Goal: Information Seeking & Learning: Learn about a topic

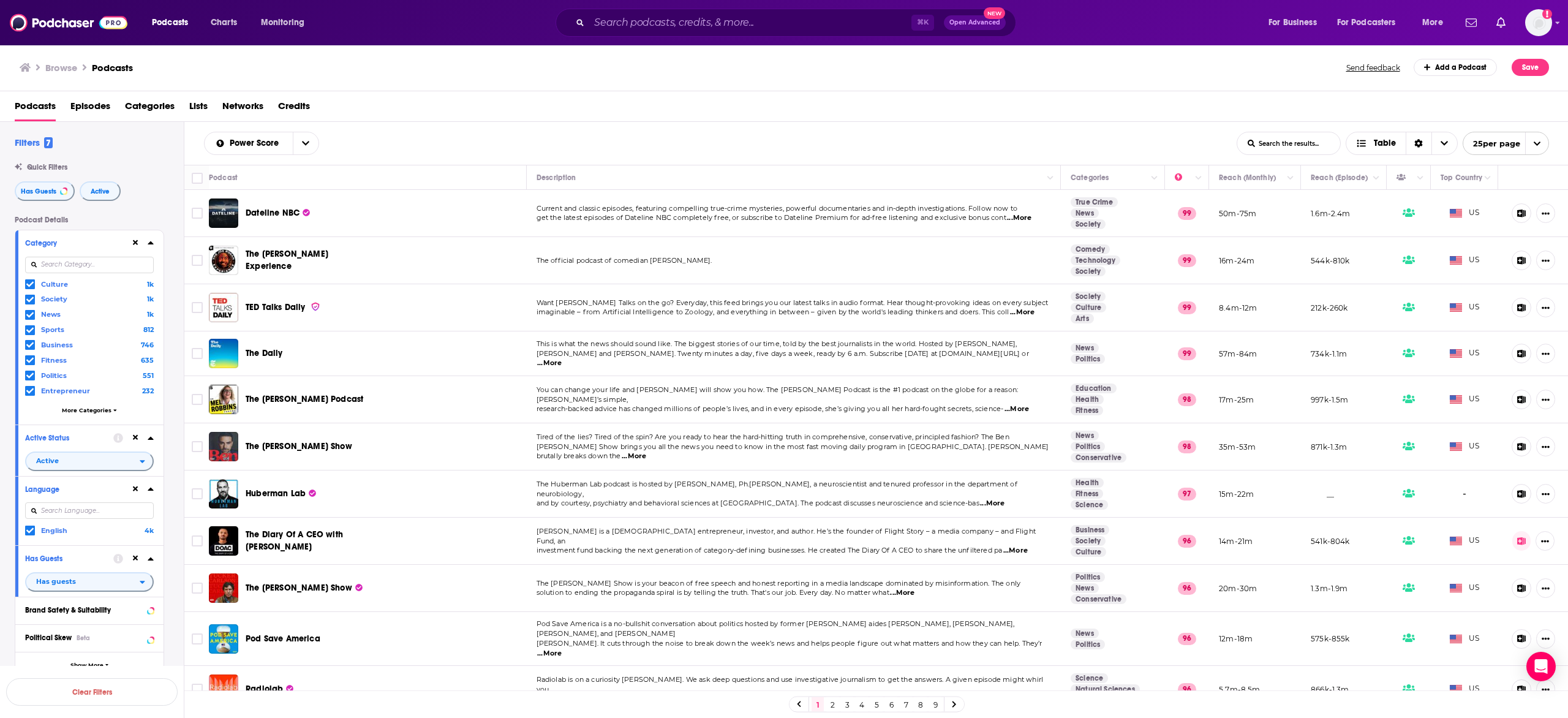
scroll to position [669, 0]
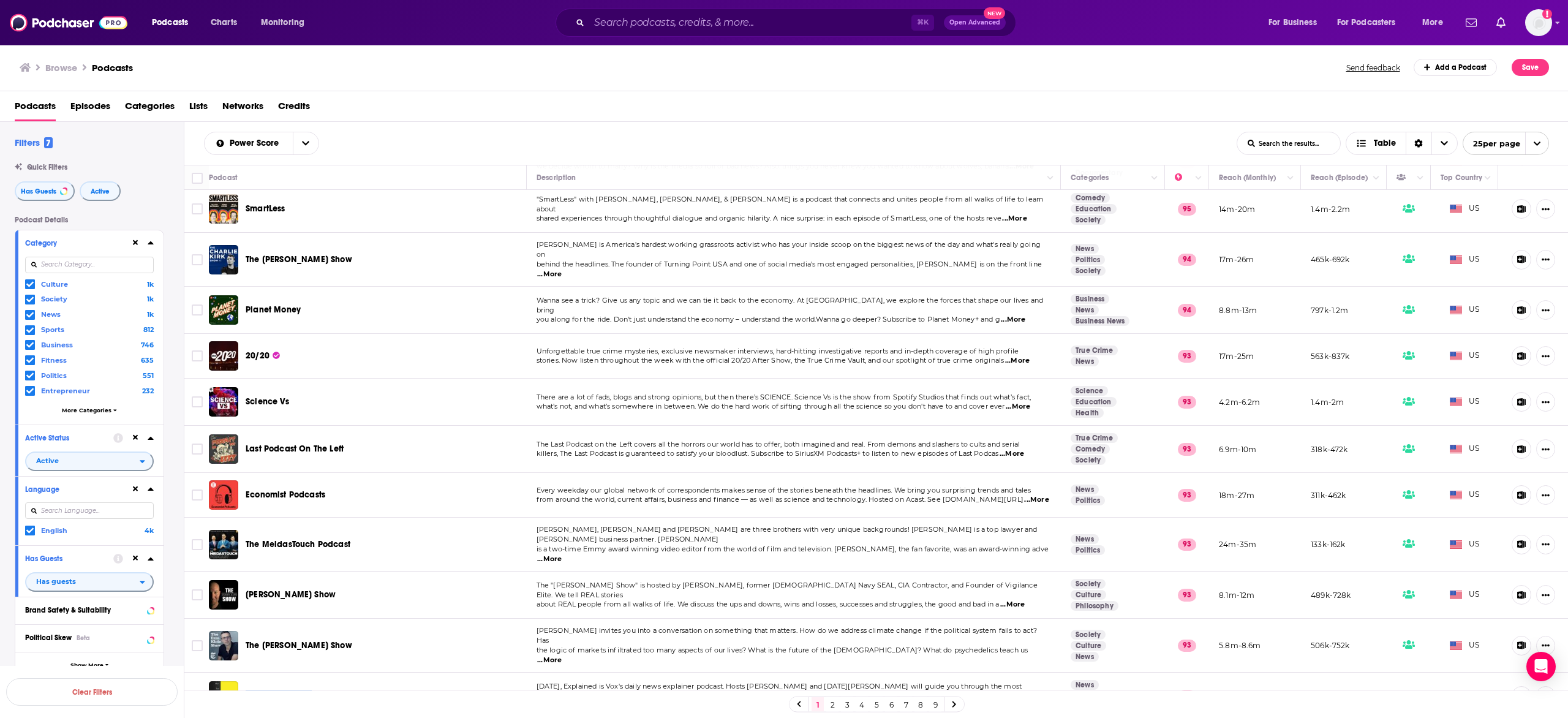
click at [833, 704] on link "2" at bounding box center [833, 704] width 12 height 15
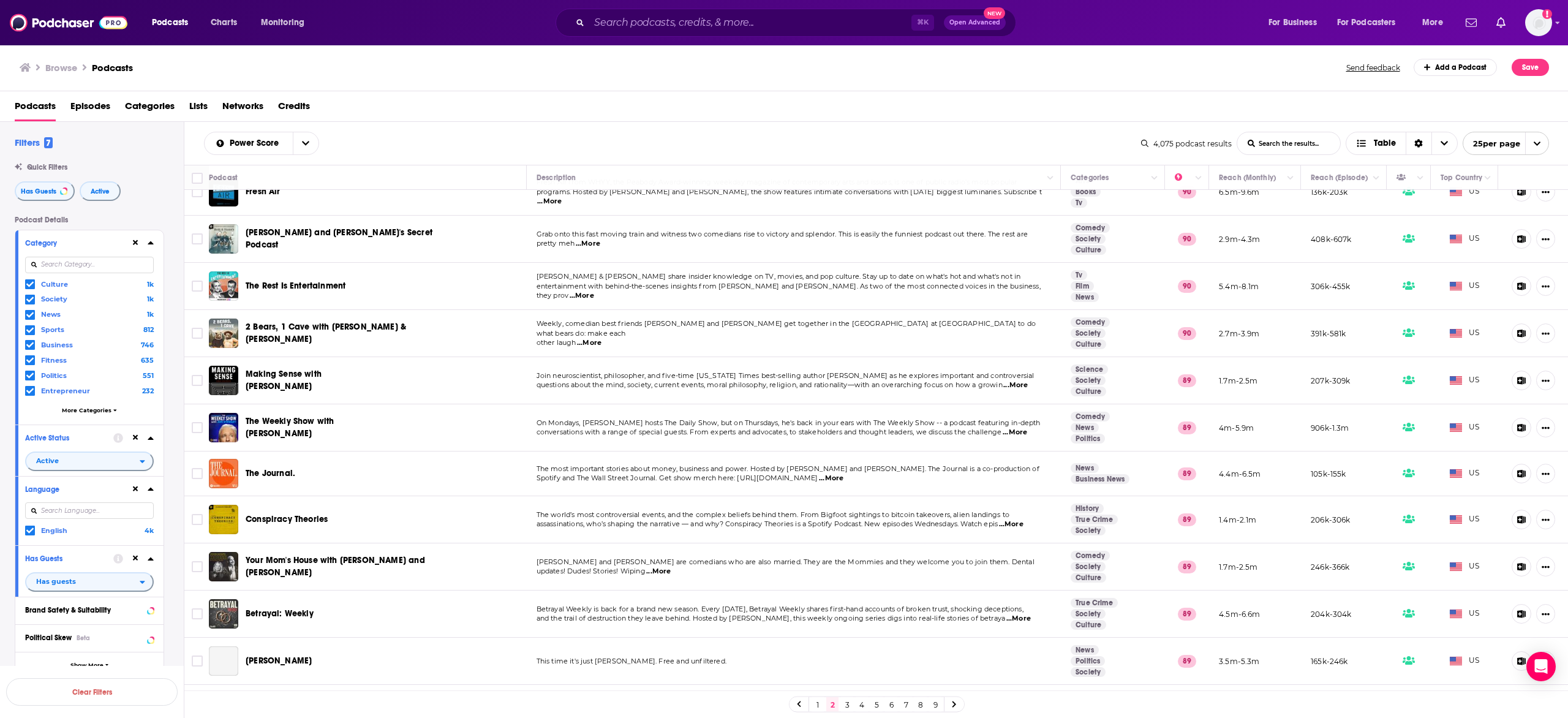
scroll to position [674, 0]
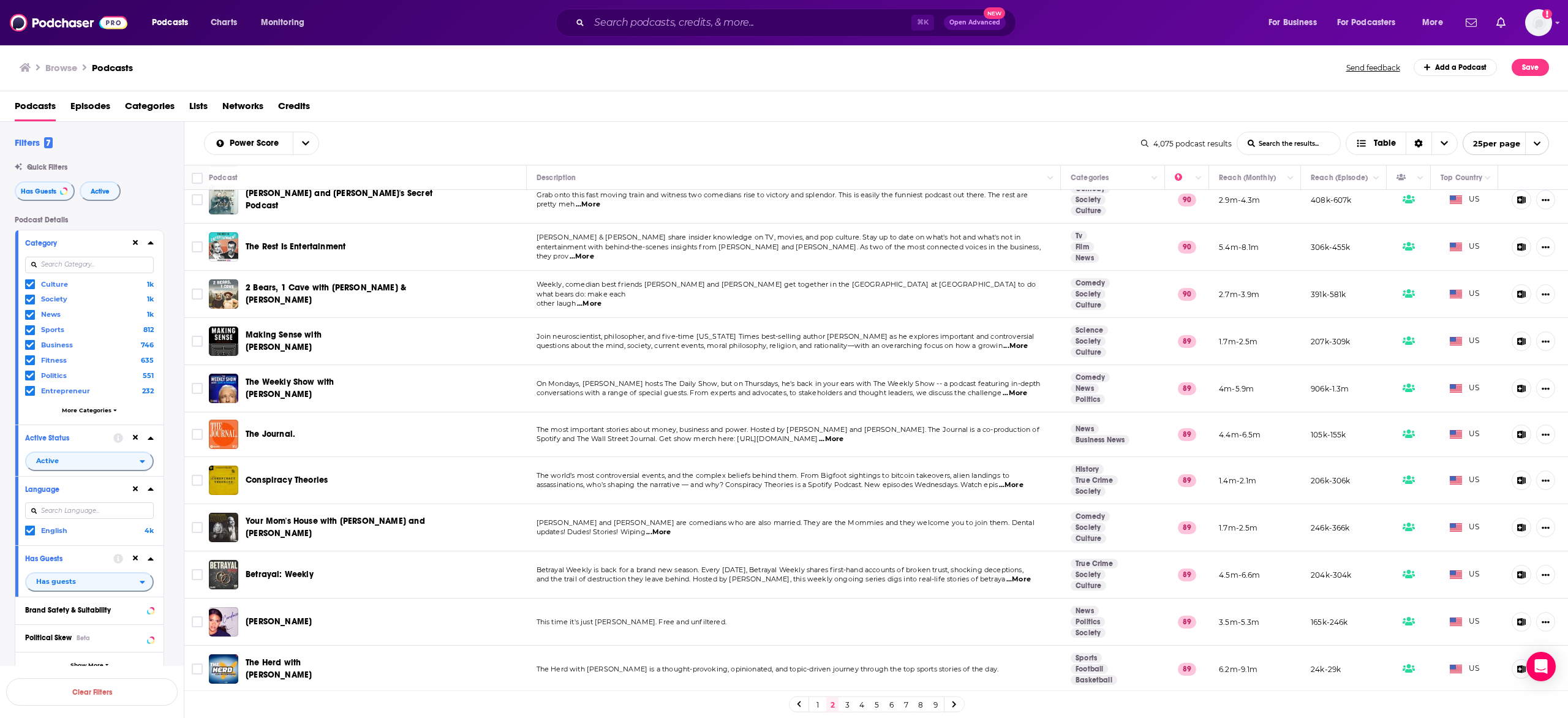
click at [847, 708] on link "3" at bounding box center [847, 704] width 12 height 15
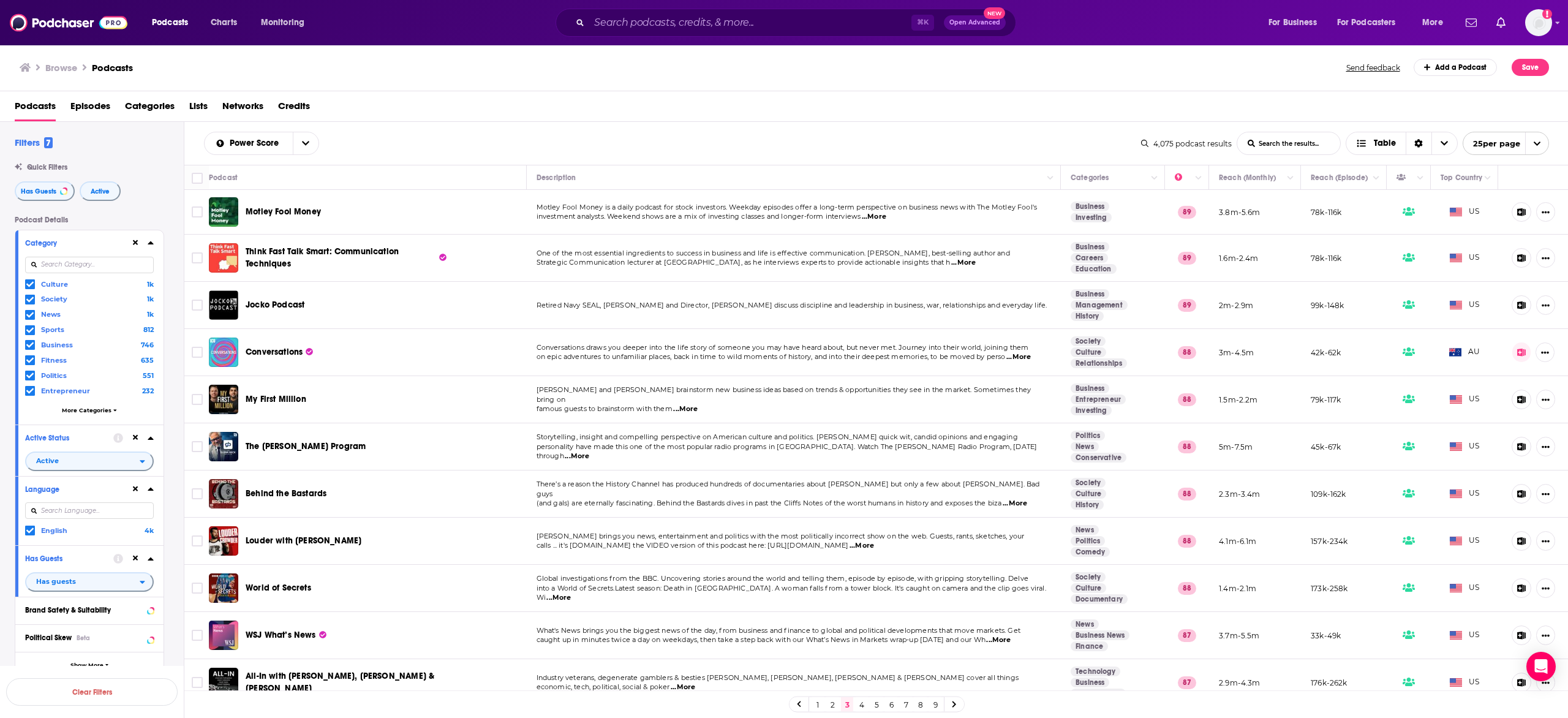
click at [406, 443] on td "The Glenn Beck Program" at bounding box center [368, 446] width 318 height 47
click at [405, 443] on td "The Glenn Beck Program" at bounding box center [368, 446] width 318 height 47
click at [602, 58] on div "Browse Podcasts Send feedback Add a Podcast Save" at bounding box center [784, 68] width 1569 height 47
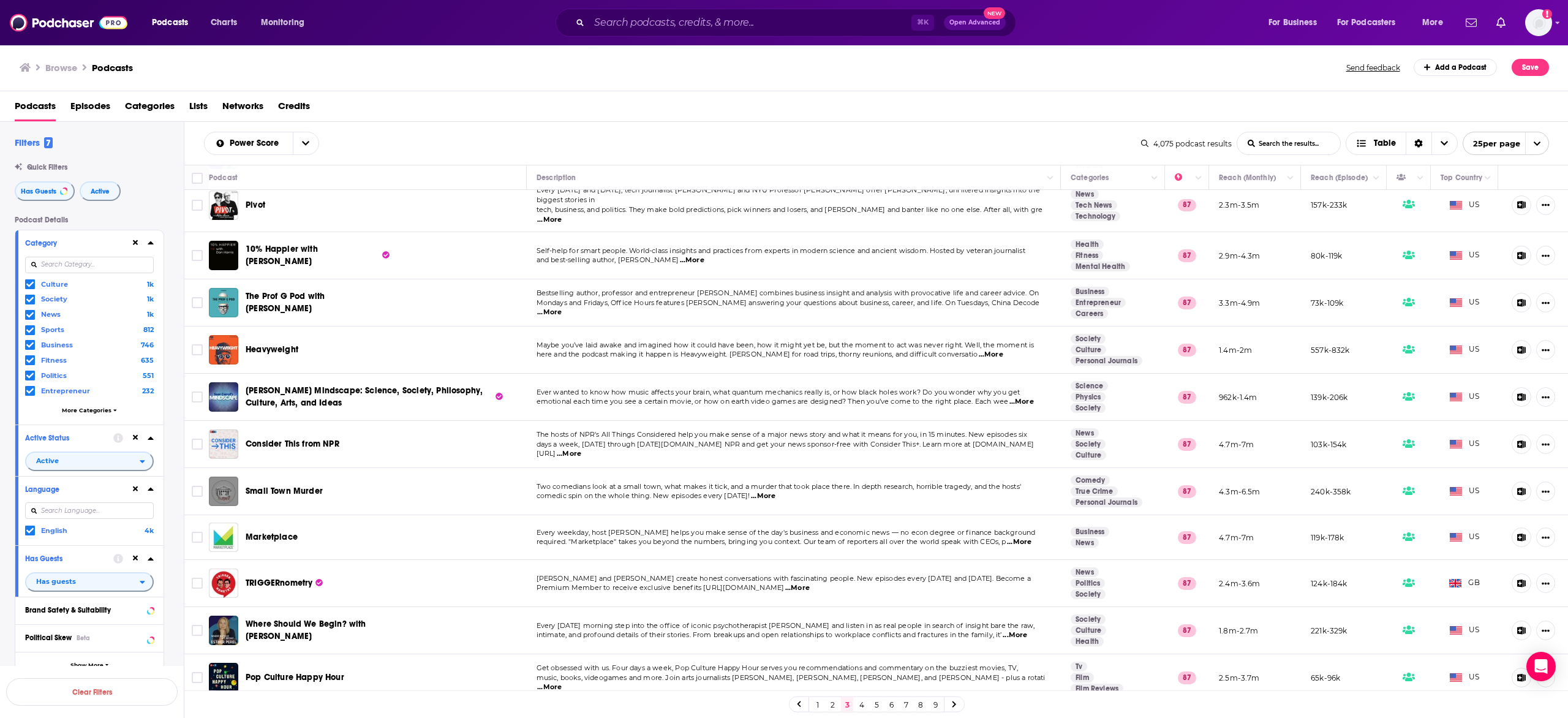
scroll to position [676, 0]
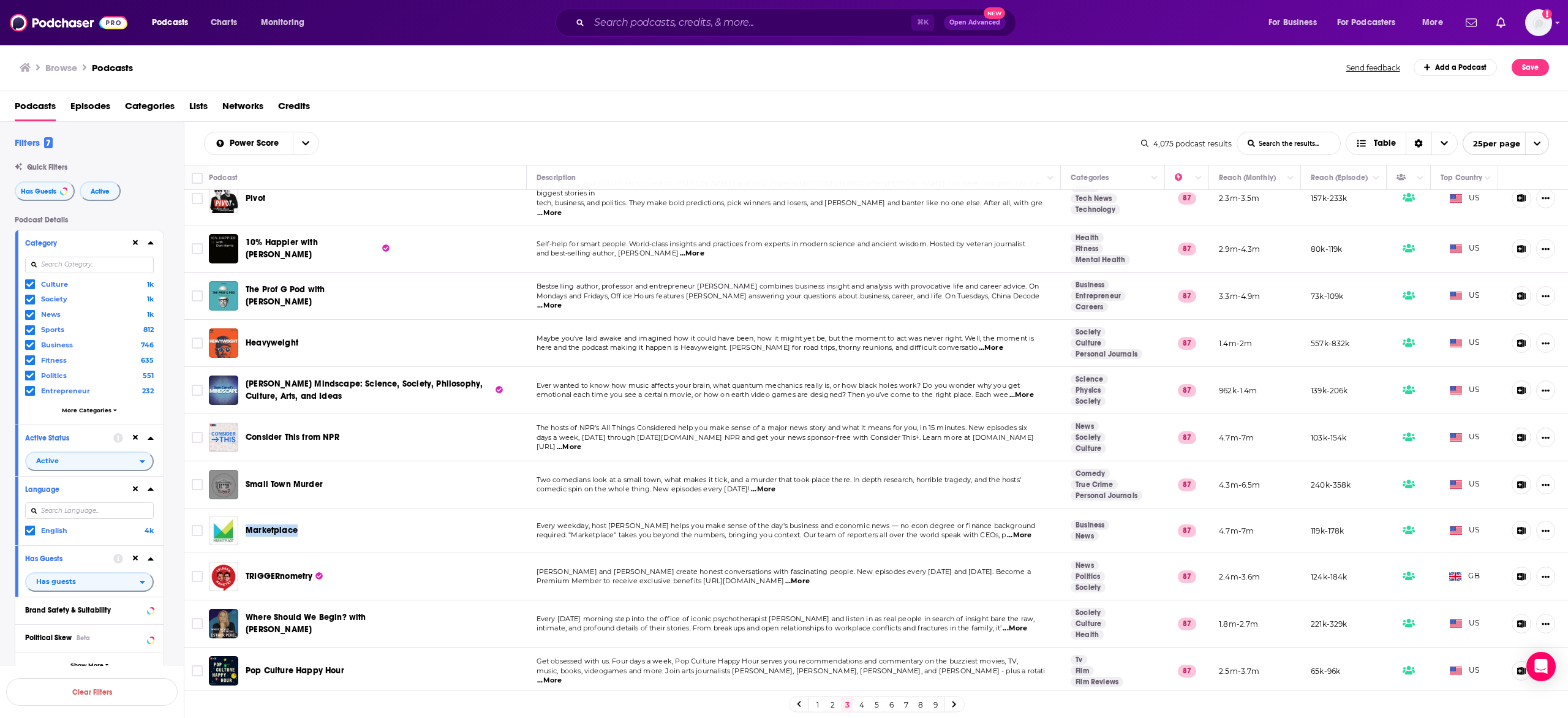
click at [858, 706] on link "4" at bounding box center [862, 704] width 12 height 15
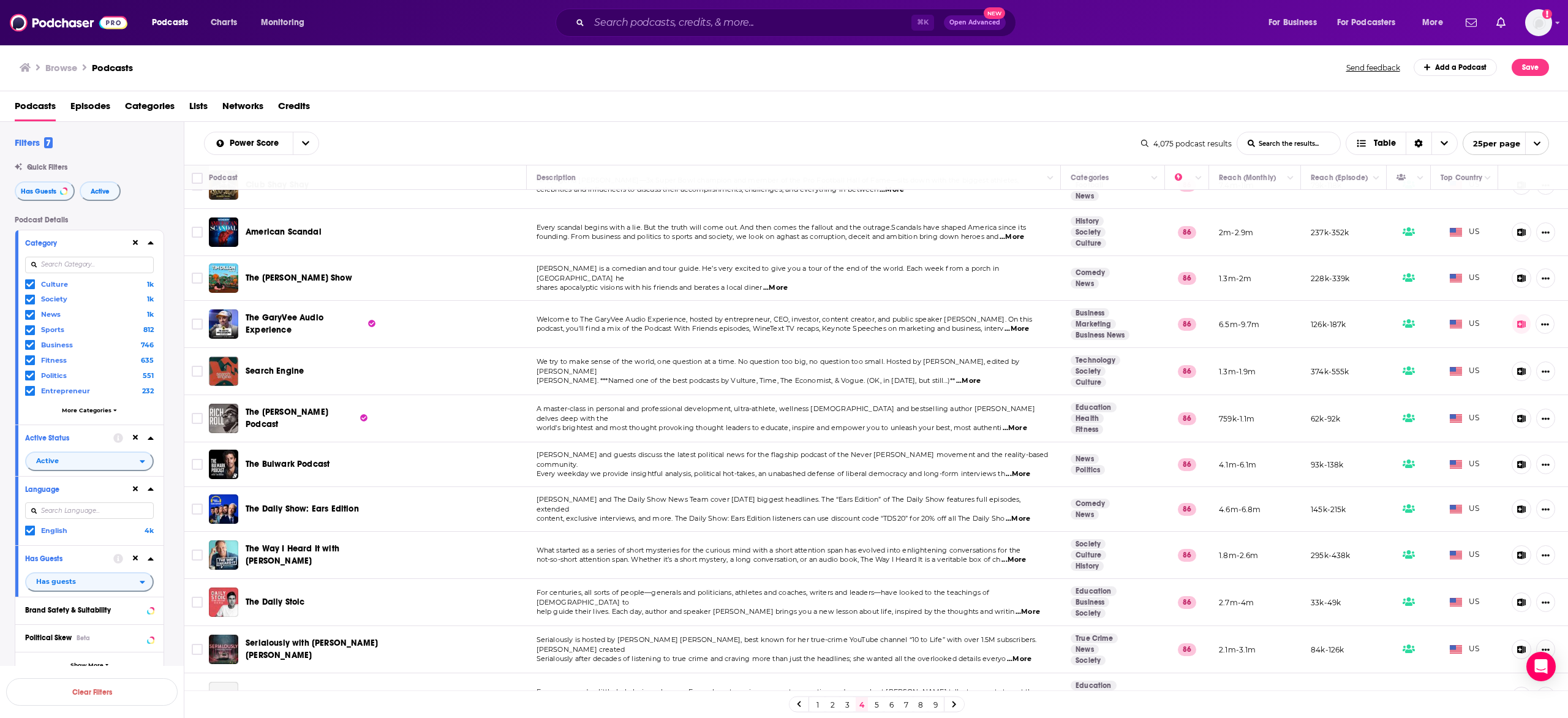
scroll to position [659, 0]
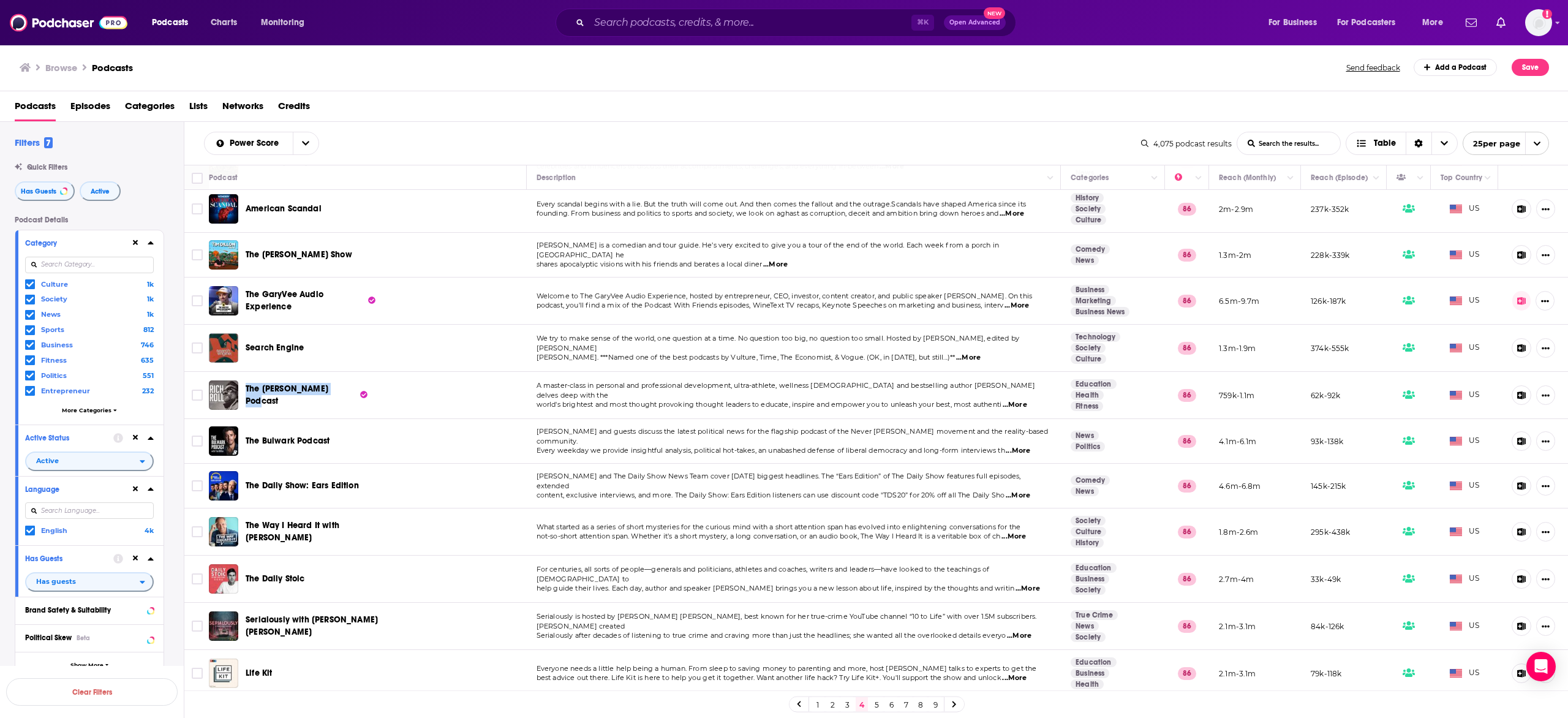
click at [879, 704] on link "5" at bounding box center [877, 704] width 12 height 15
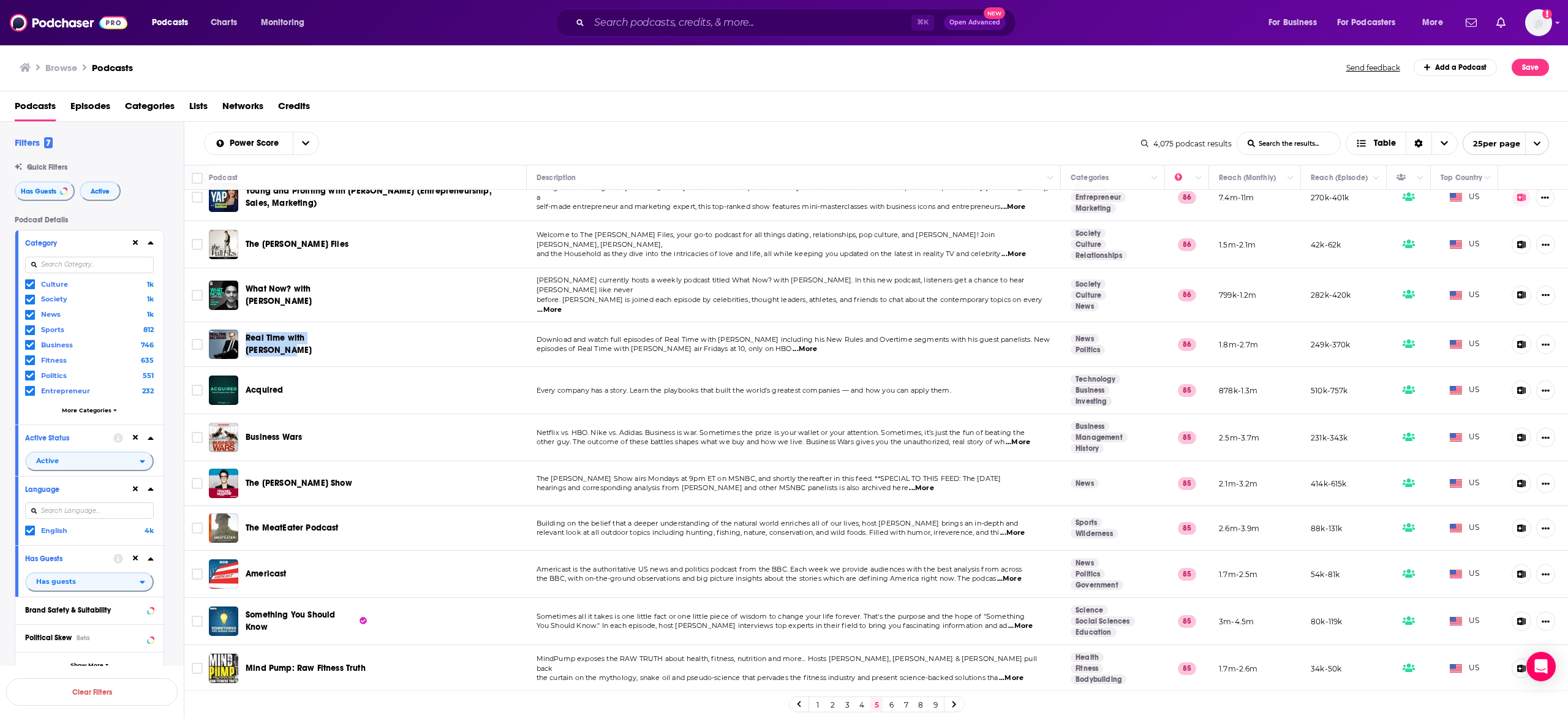
scroll to position [31, 0]
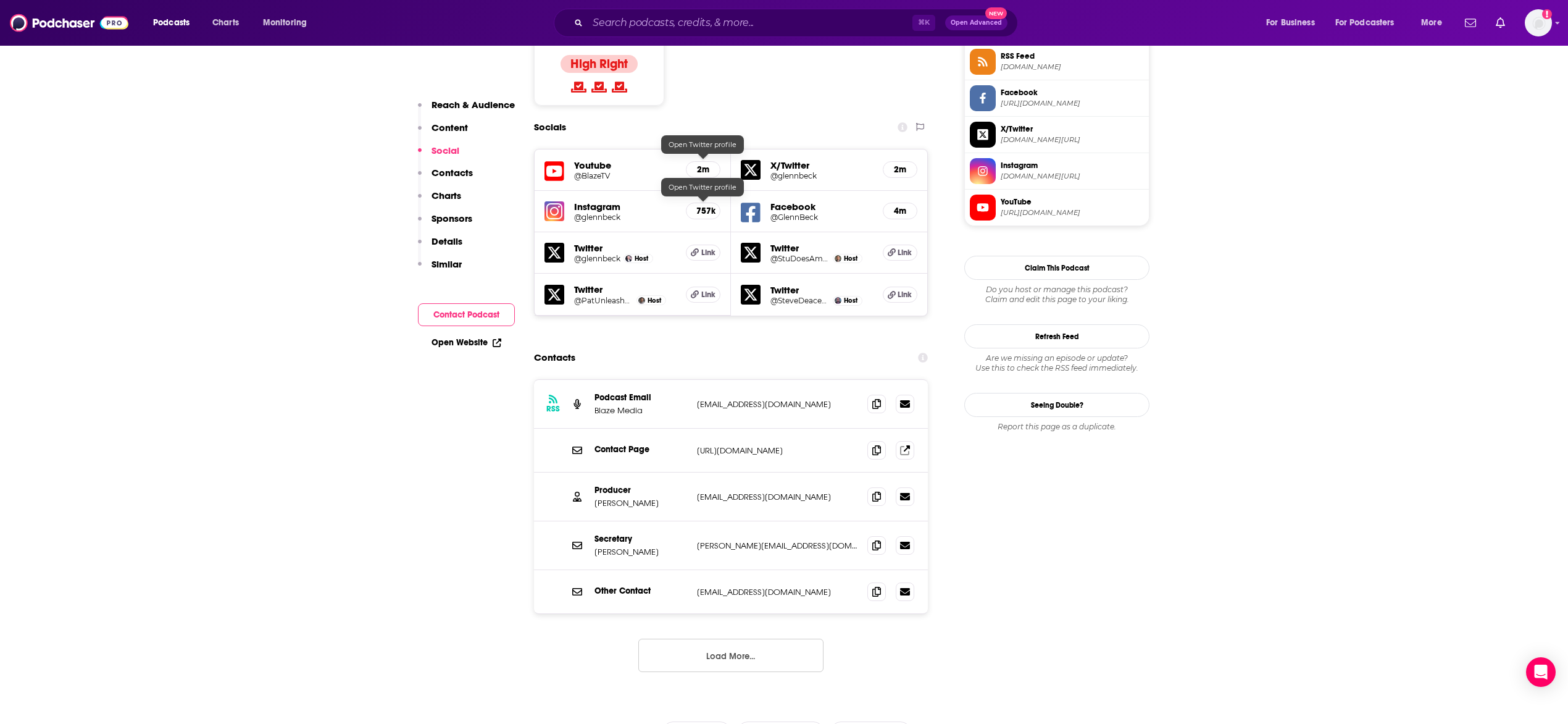
scroll to position [1044, 0]
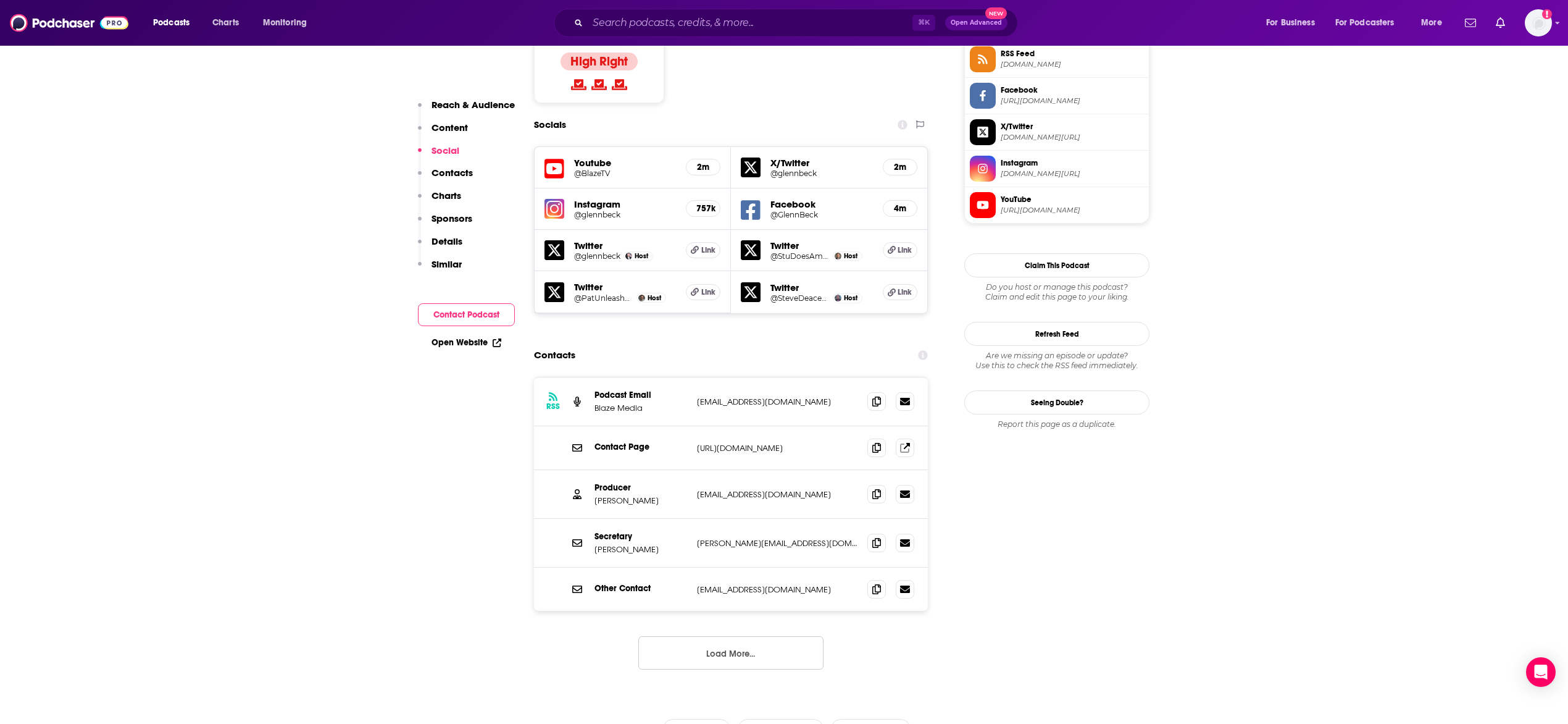
click at [755, 636] on button "Load More..." at bounding box center [731, 653] width 185 height 33
click at [870, 484] on span at bounding box center [877, 493] width 19 height 19
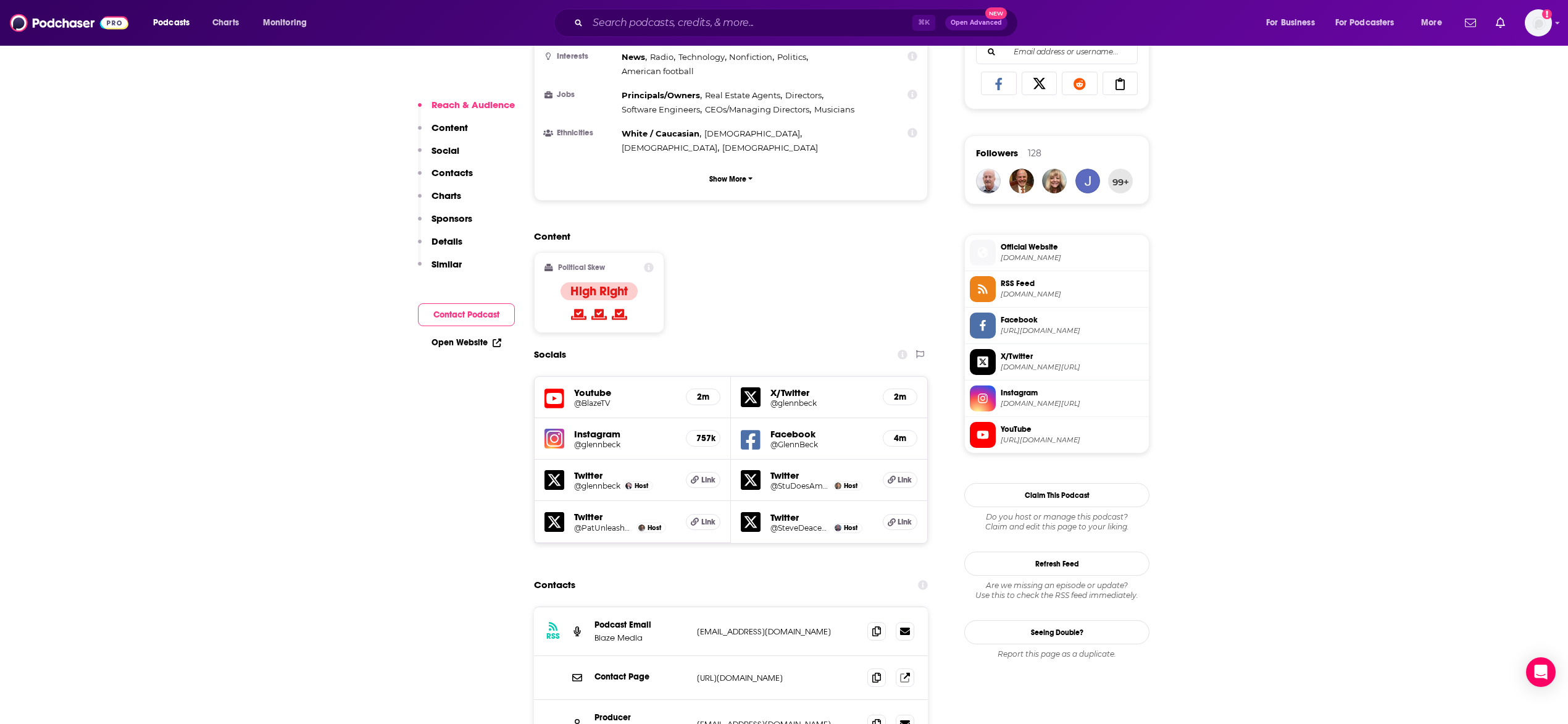
scroll to position [1036, 0]
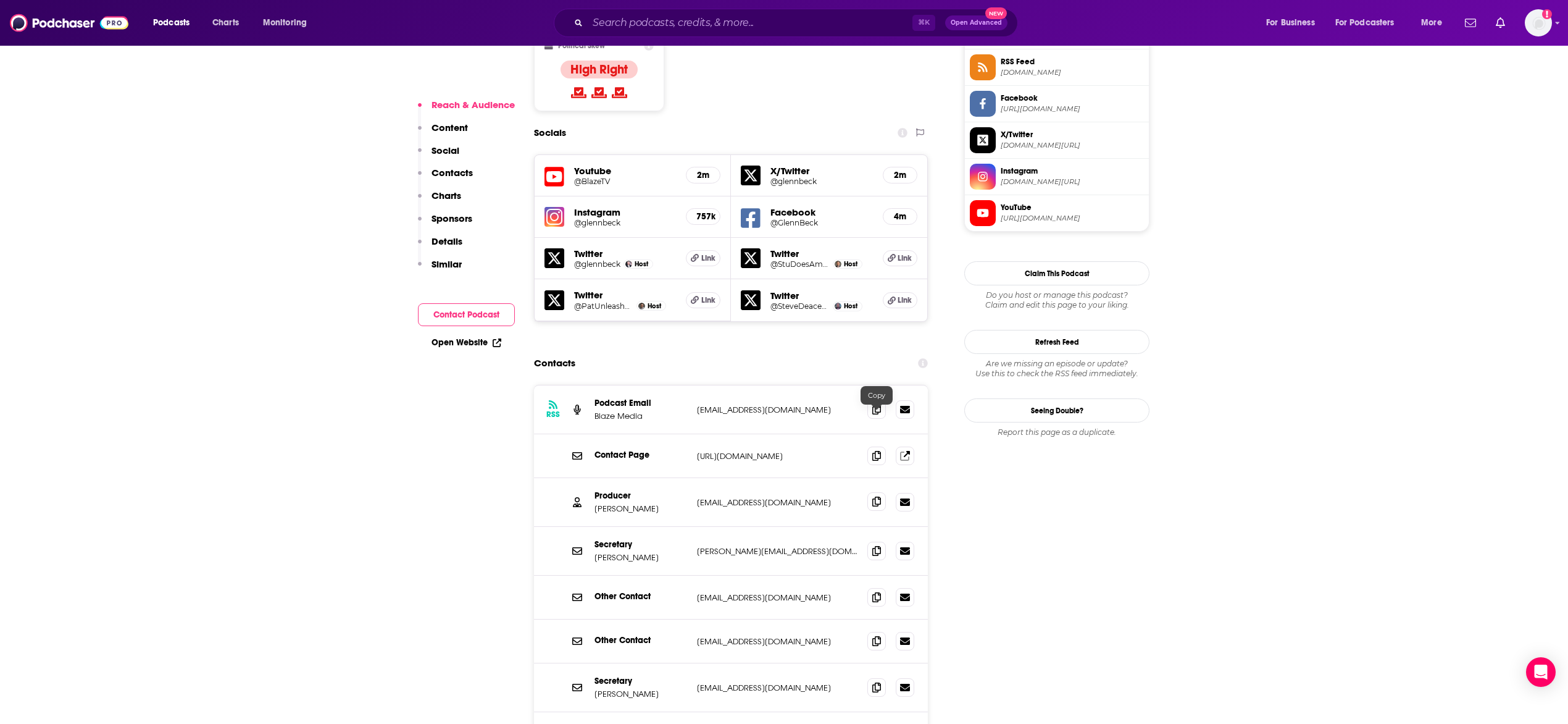
click at [878, 497] on icon at bounding box center [877, 501] width 9 height 10
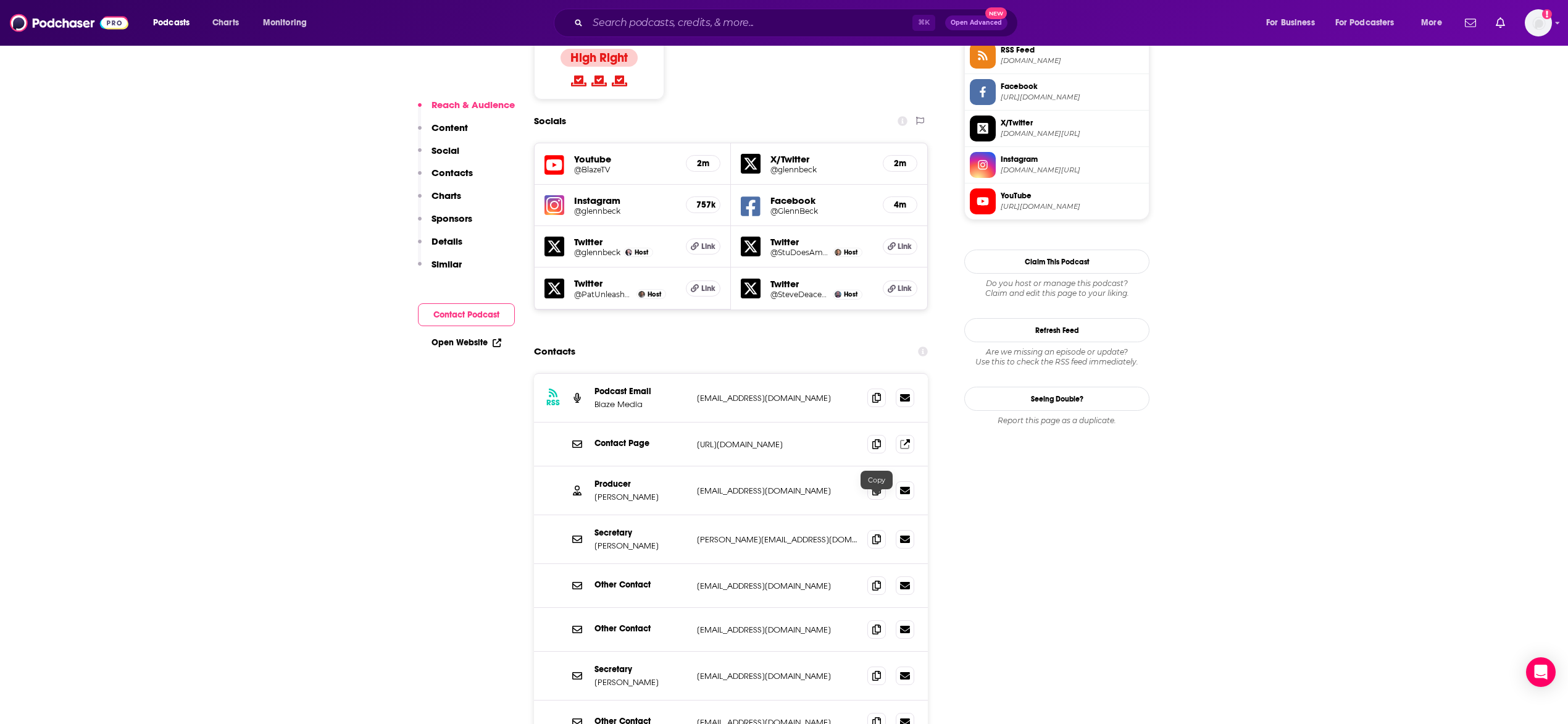
scroll to position [1059, 0]
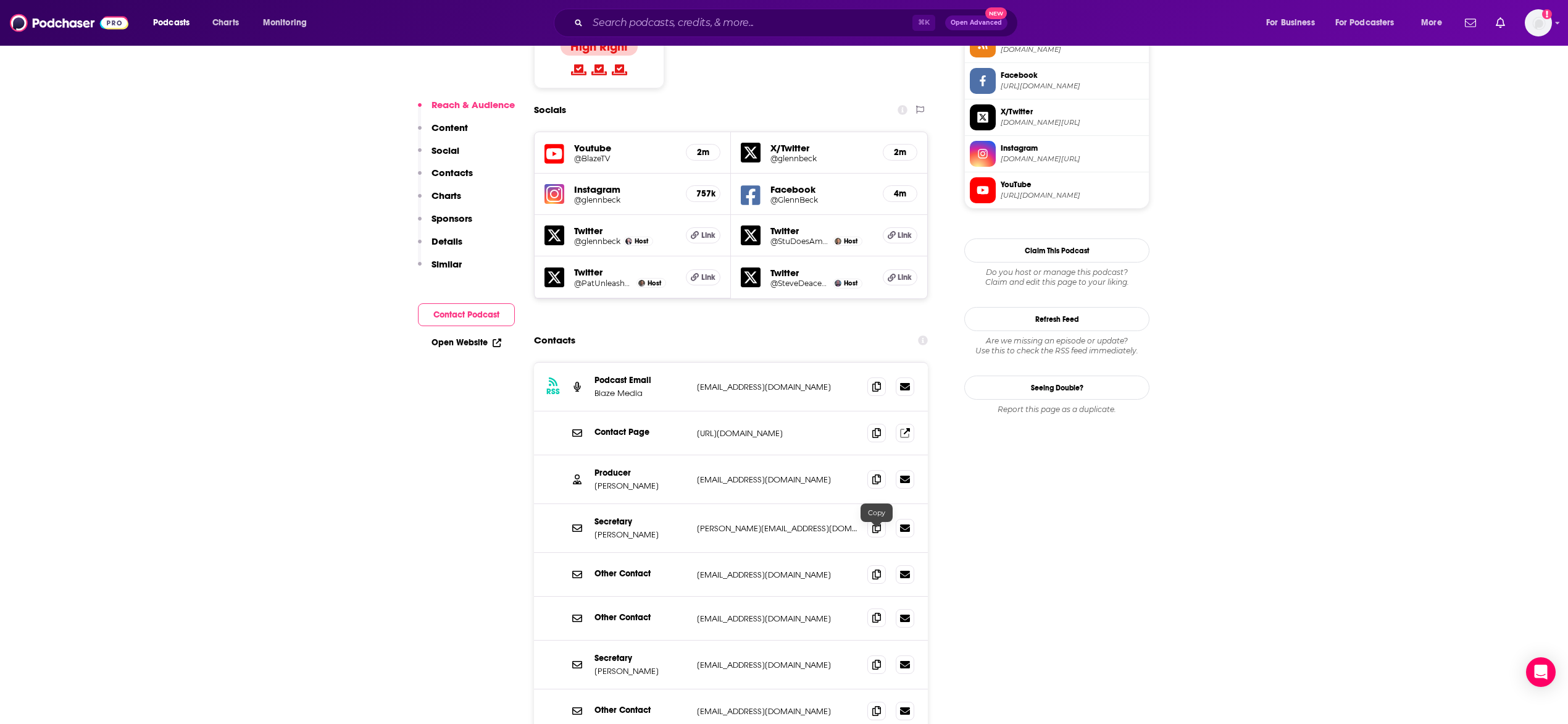
click at [878, 612] on icon at bounding box center [877, 617] width 9 height 10
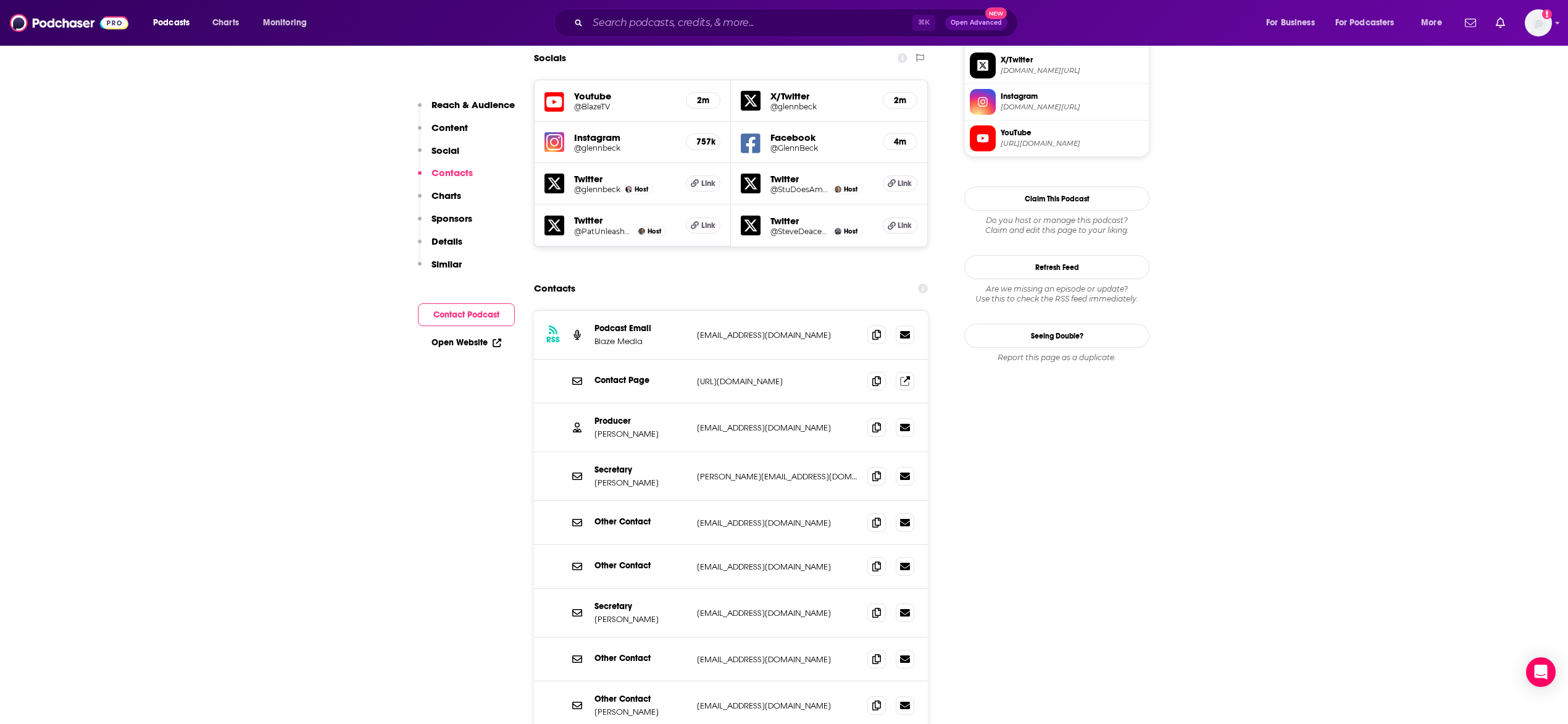
scroll to position [1137, 0]
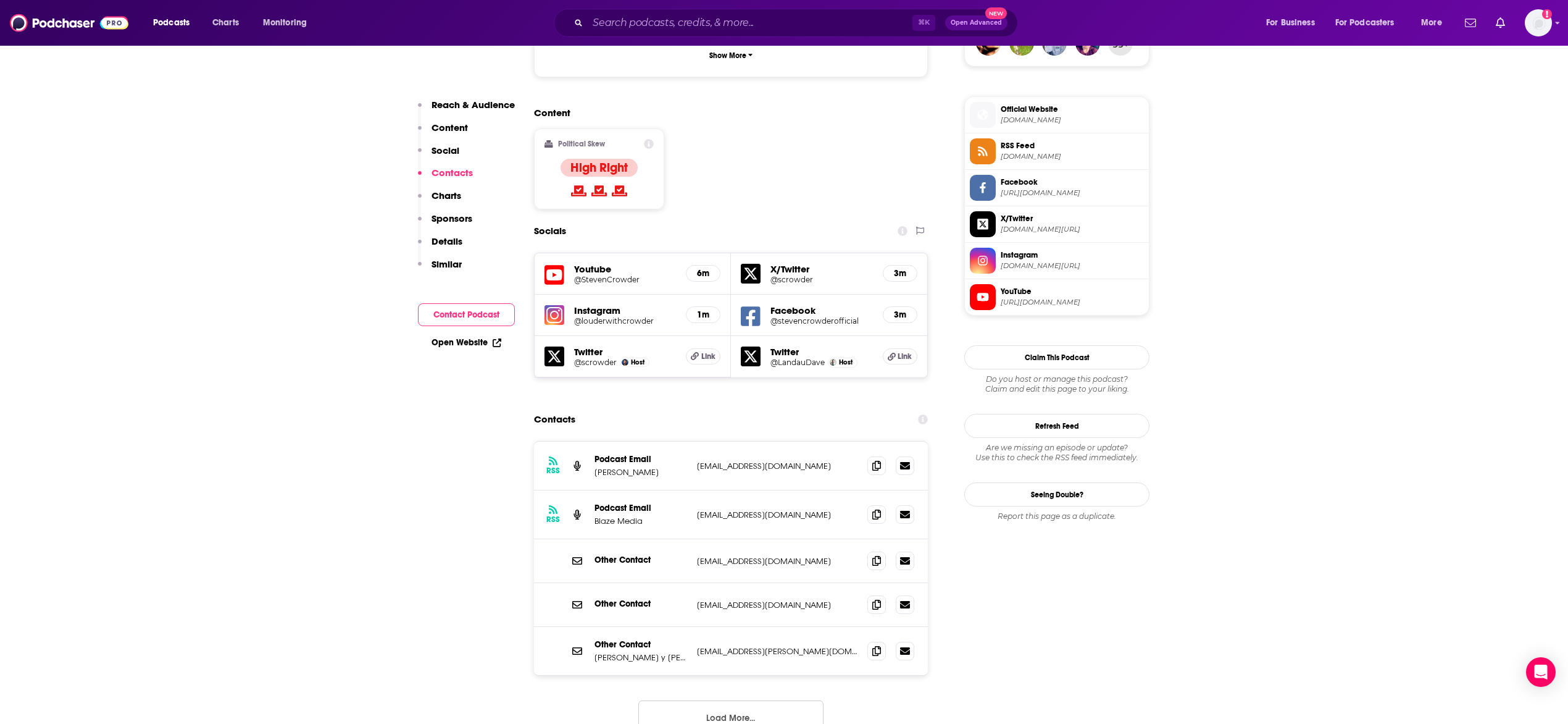
scroll to position [950, 0]
click at [747, 702] on button "Load More..." at bounding box center [731, 719] width 185 height 33
click at [876, 462] on icon at bounding box center [877, 467] width 9 height 10
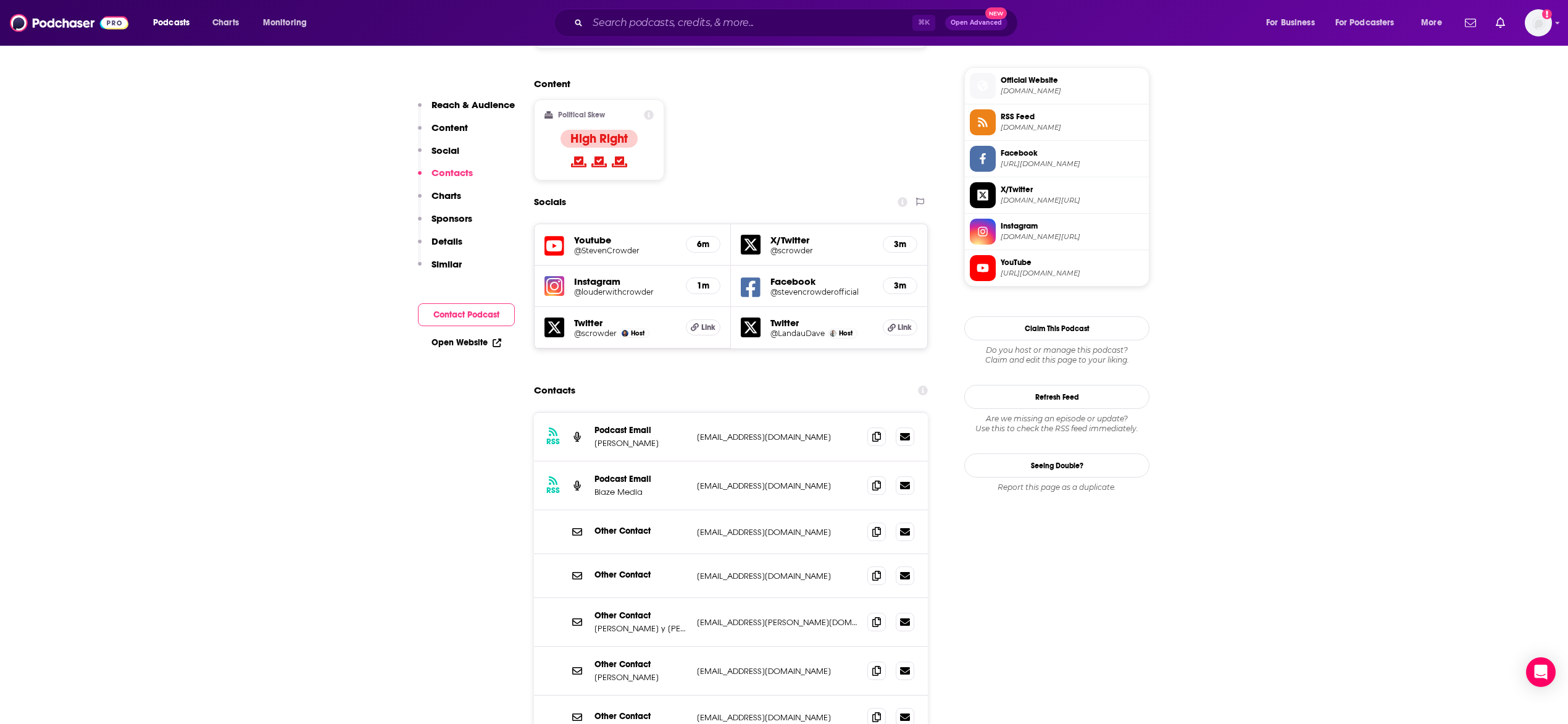
scroll to position [1067, 0]
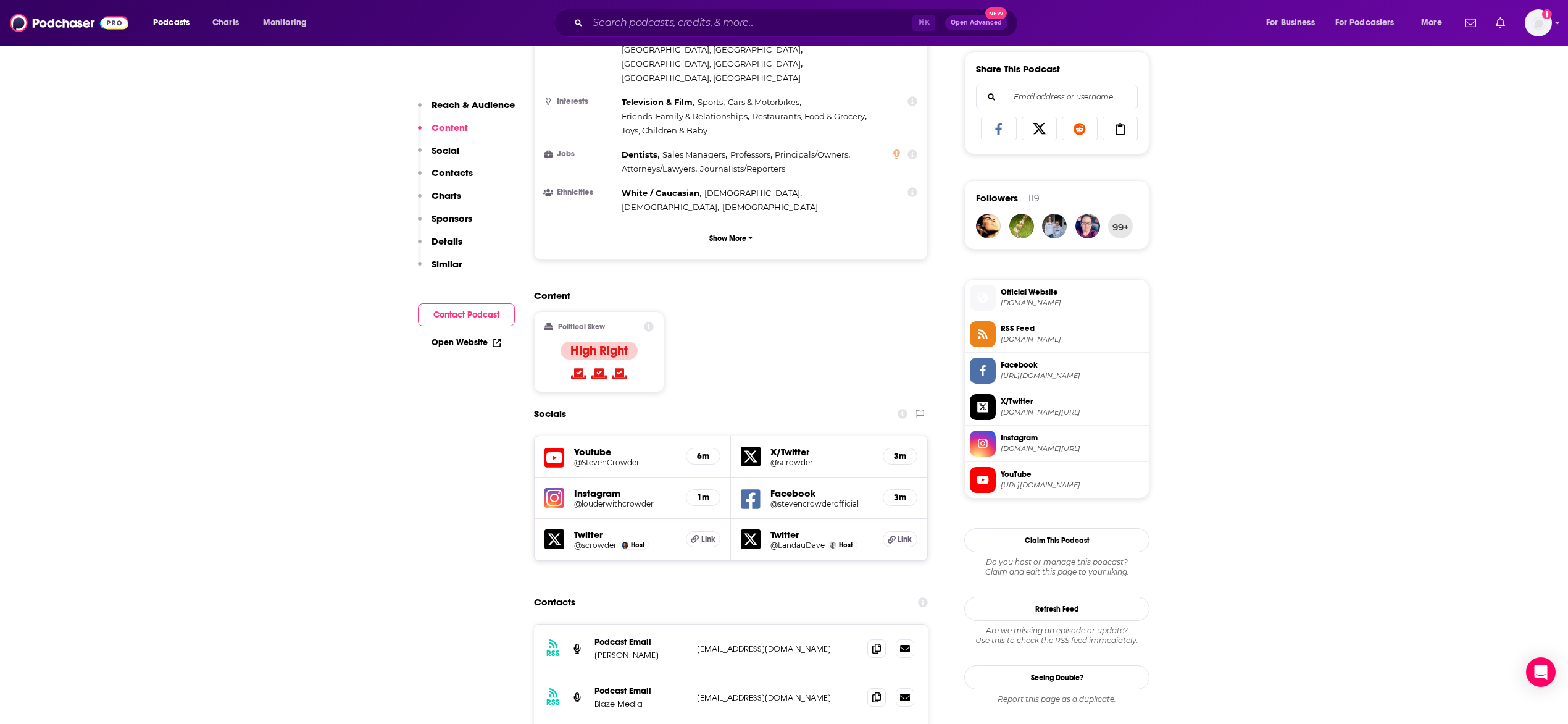
scroll to position [920, 0]
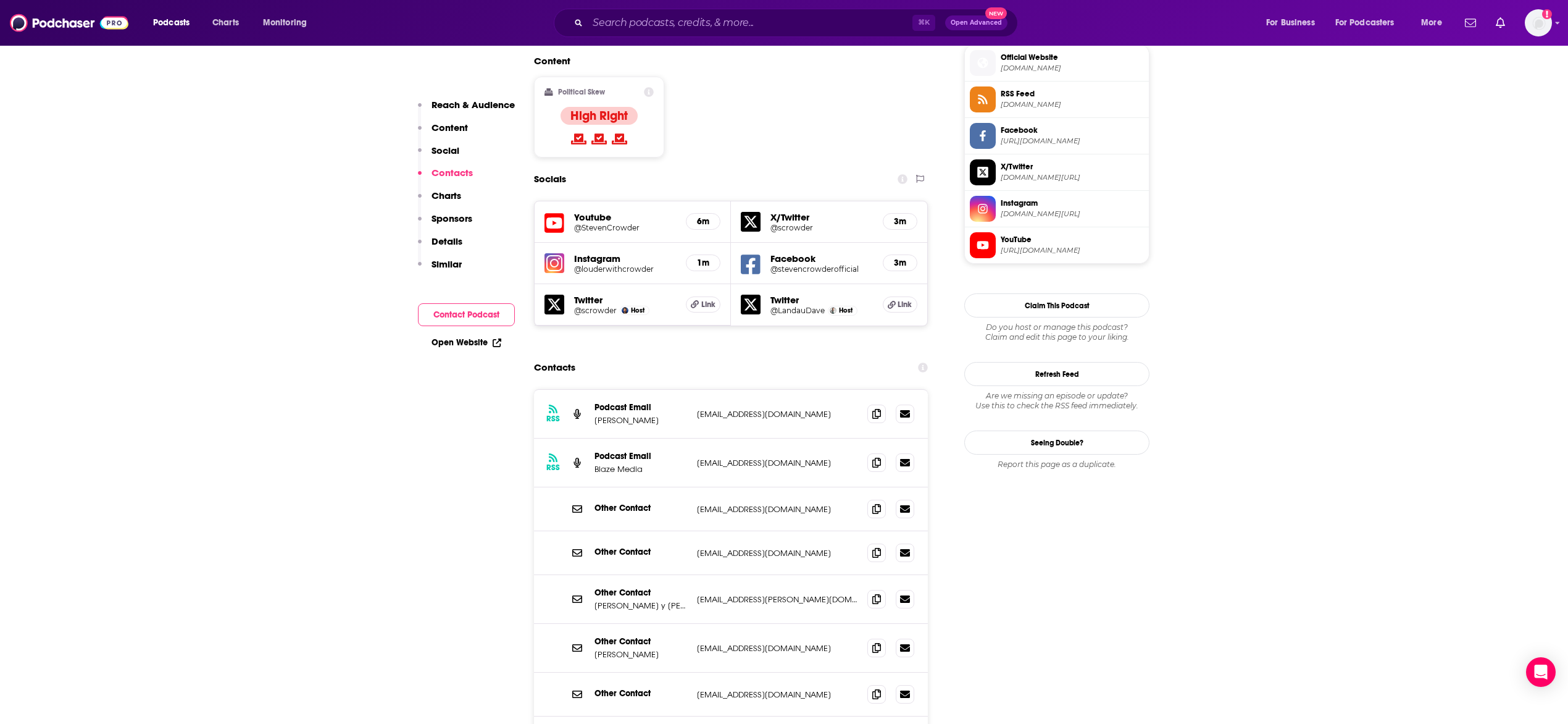
scroll to position [1216, 0]
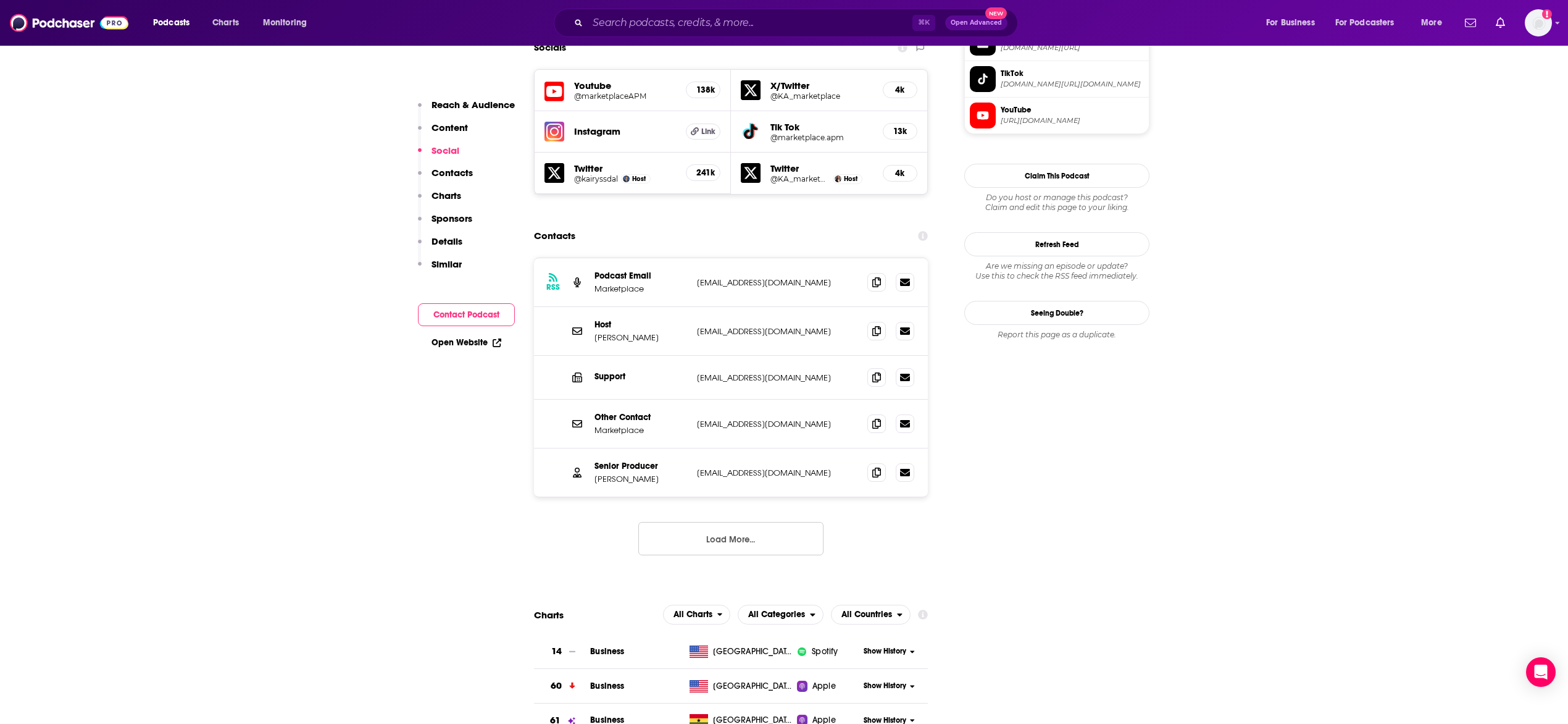
scroll to position [1120, 0]
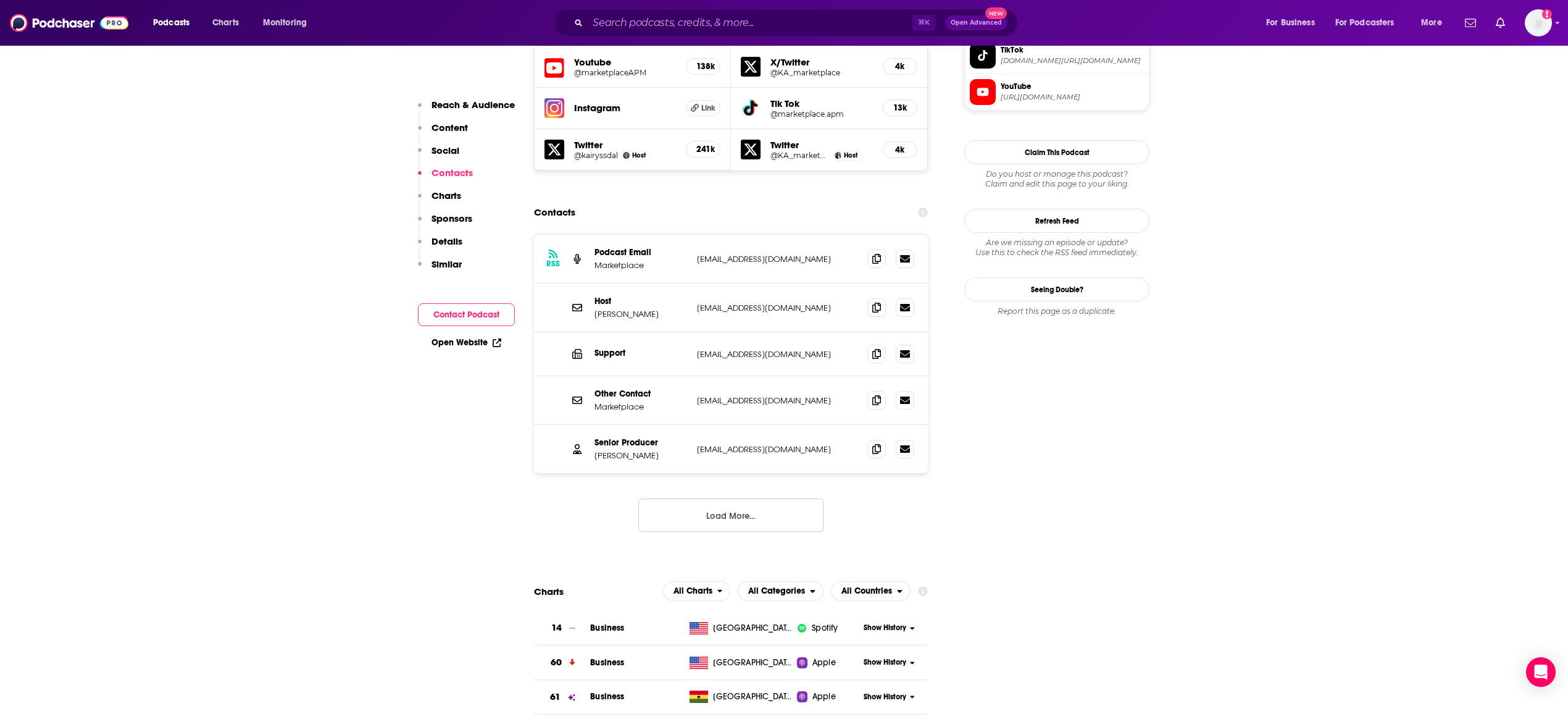
click at [744, 498] on button "Load More..." at bounding box center [731, 515] width 185 height 33
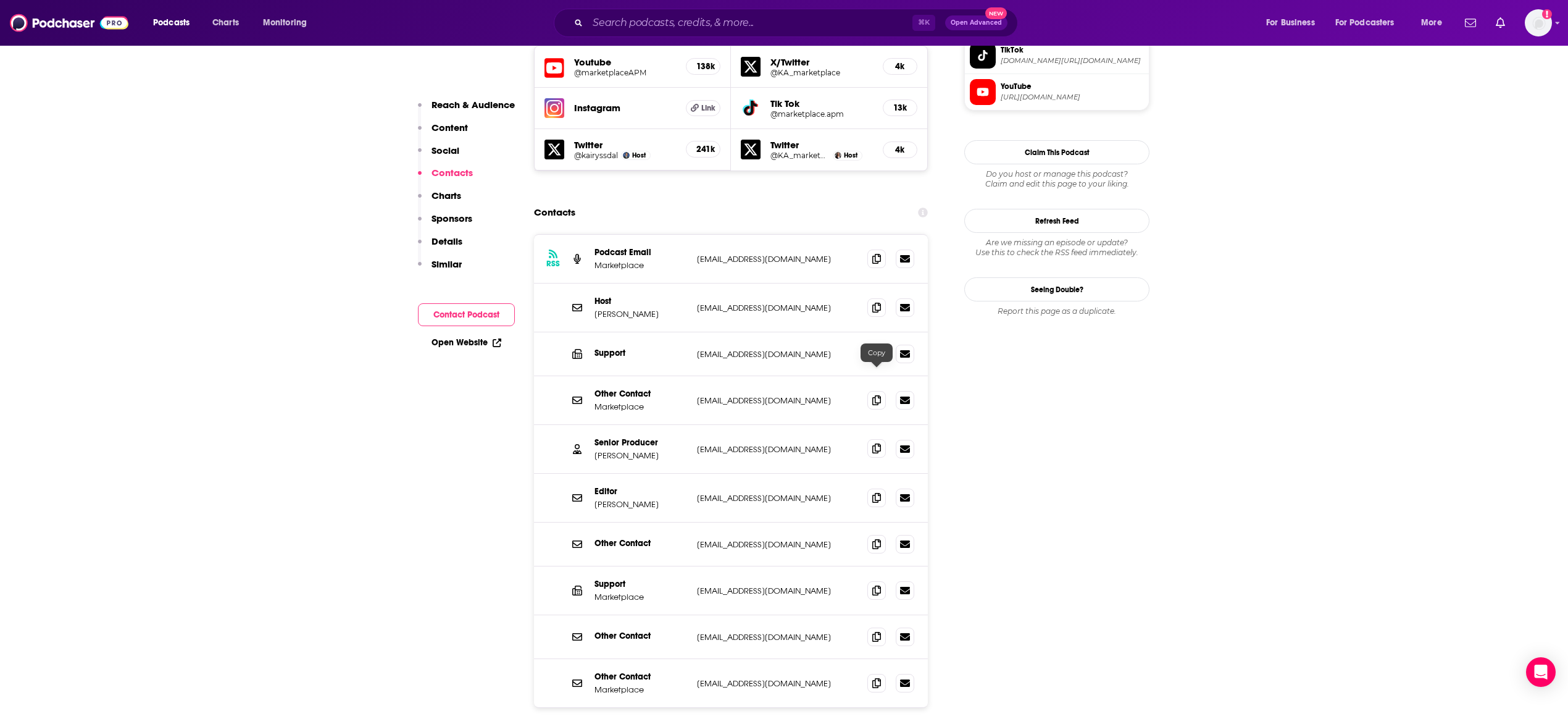
click at [876, 443] on icon at bounding box center [877, 448] width 9 height 10
click at [877, 302] on icon at bounding box center [877, 307] width 9 height 10
click at [881, 253] on icon at bounding box center [877, 258] width 9 height 10
click at [876, 302] on icon at bounding box center [877, 307] width 9 height 10
click at [878, 492] on icon at bounding box center [877, 497] width 9 height 10
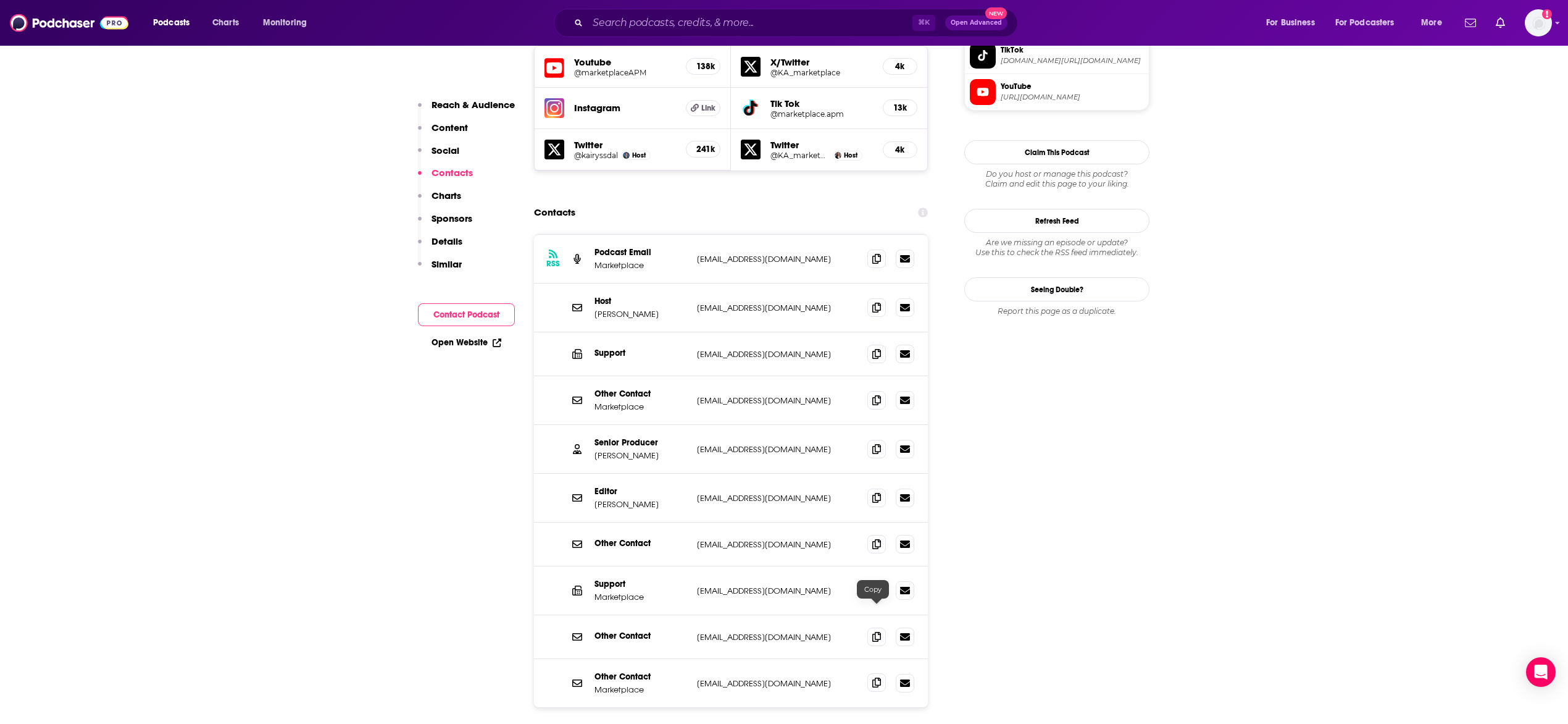
click at [881, 673] on span at bounding box center [877, 682] width 19 height 19
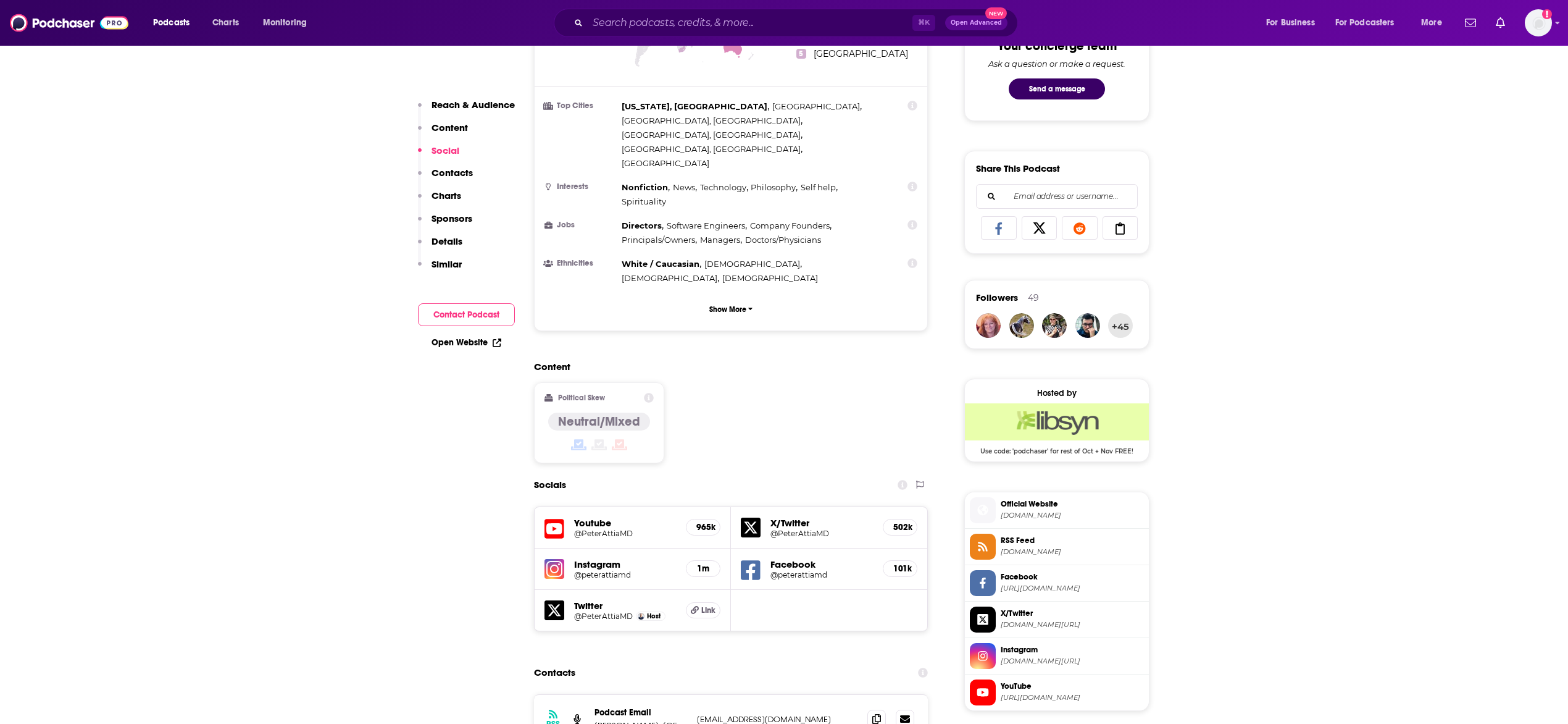
scroll to position [851, 0]
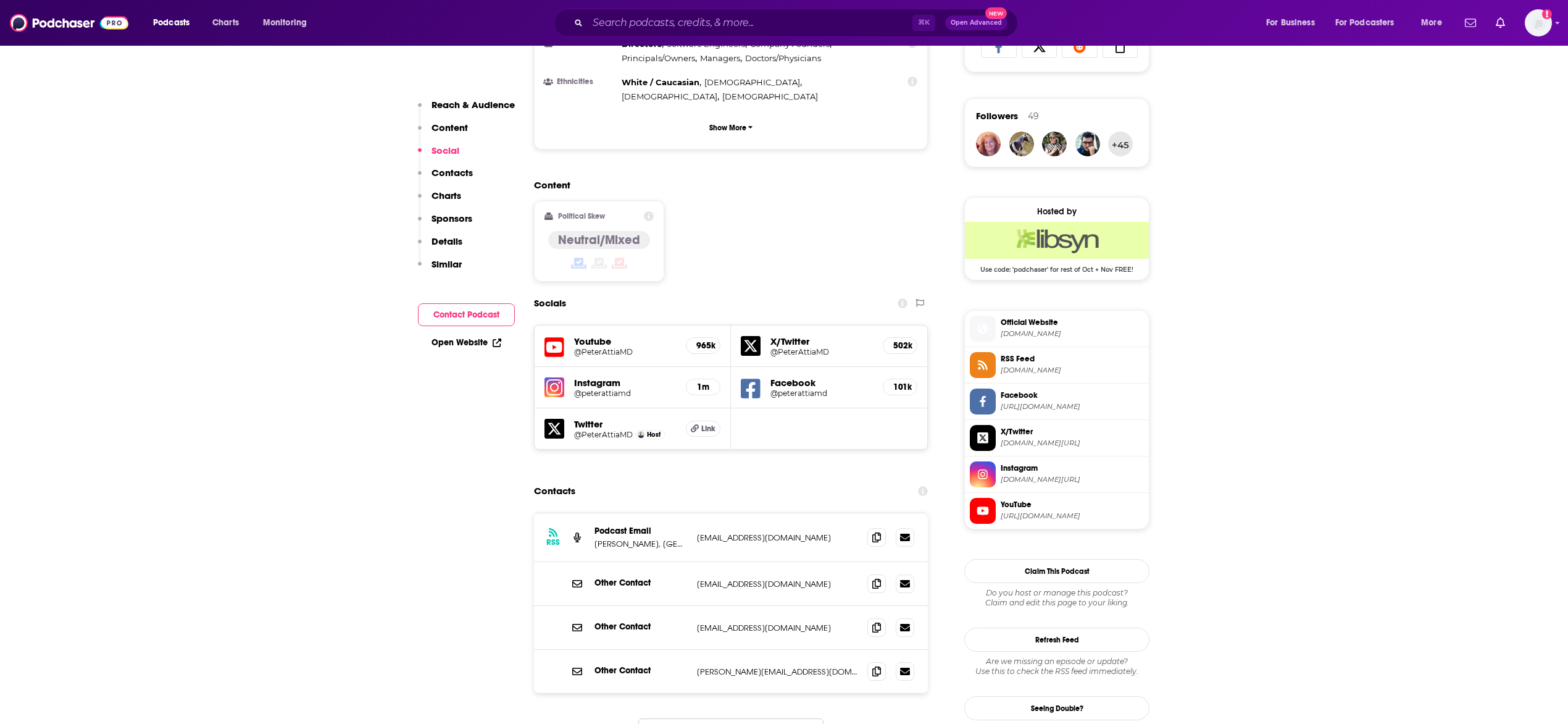
click at [778, 718] on button "That's all there is!" at bounding box center [731, 735] width 185 height 33
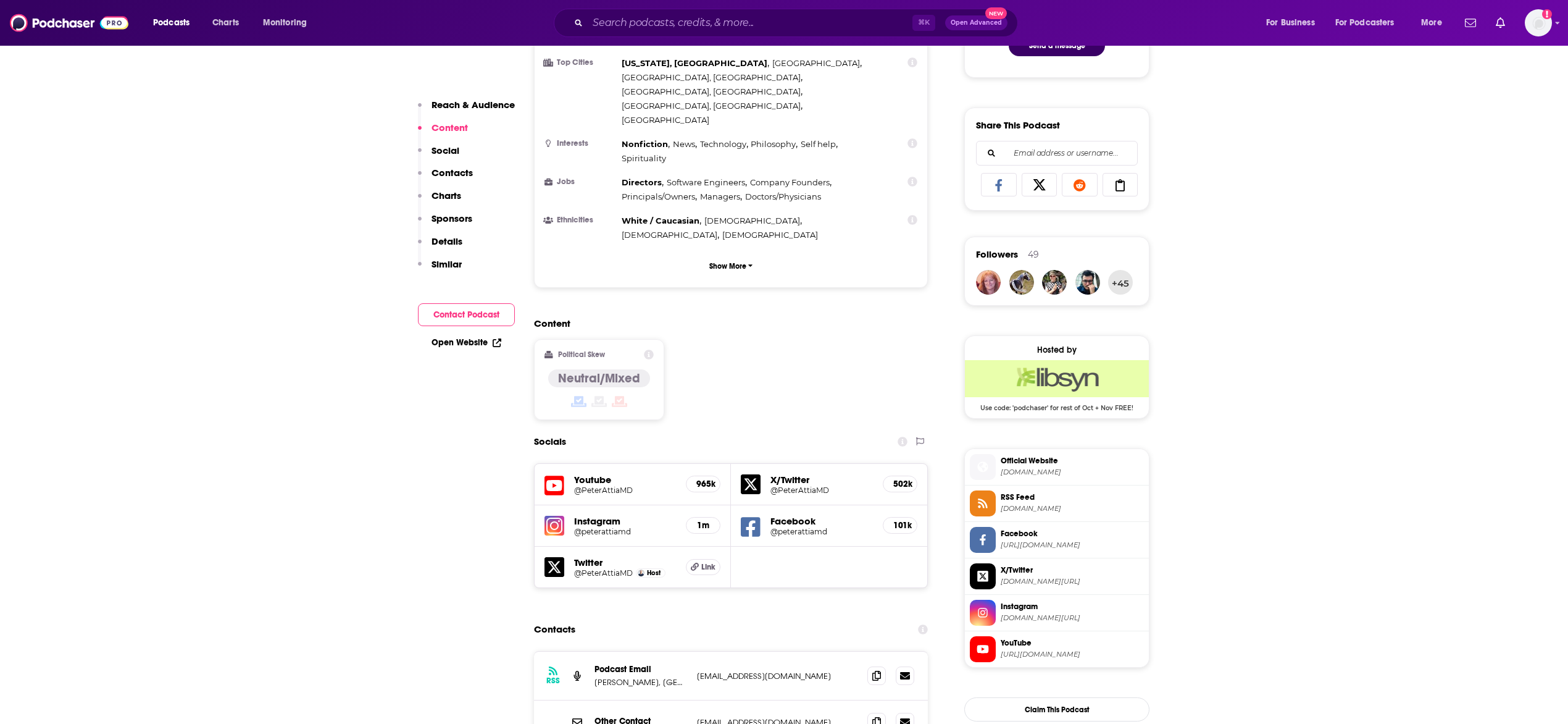
scroll to position [1023, 0]
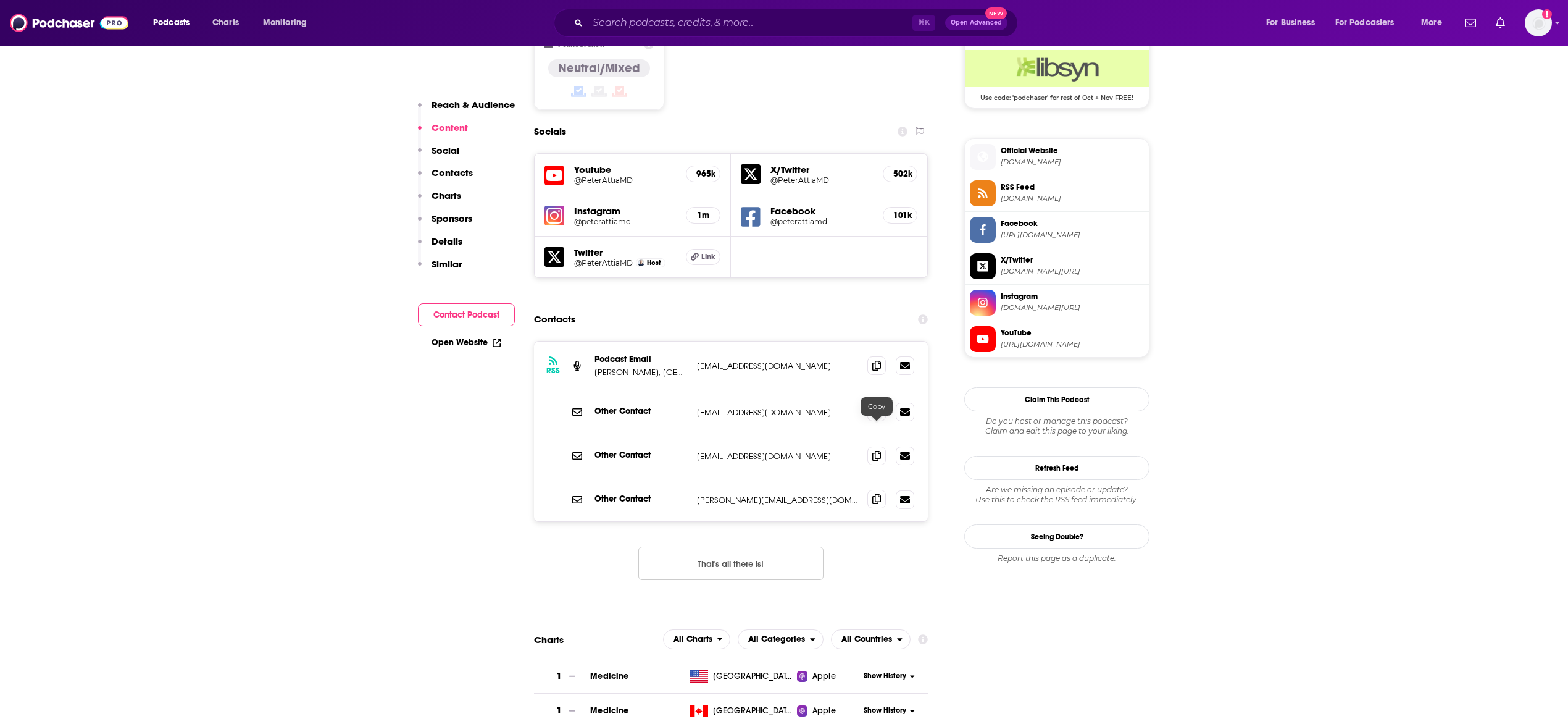
click at [881, 494] on icon at bounding box center [877, 499] width 9 height 10
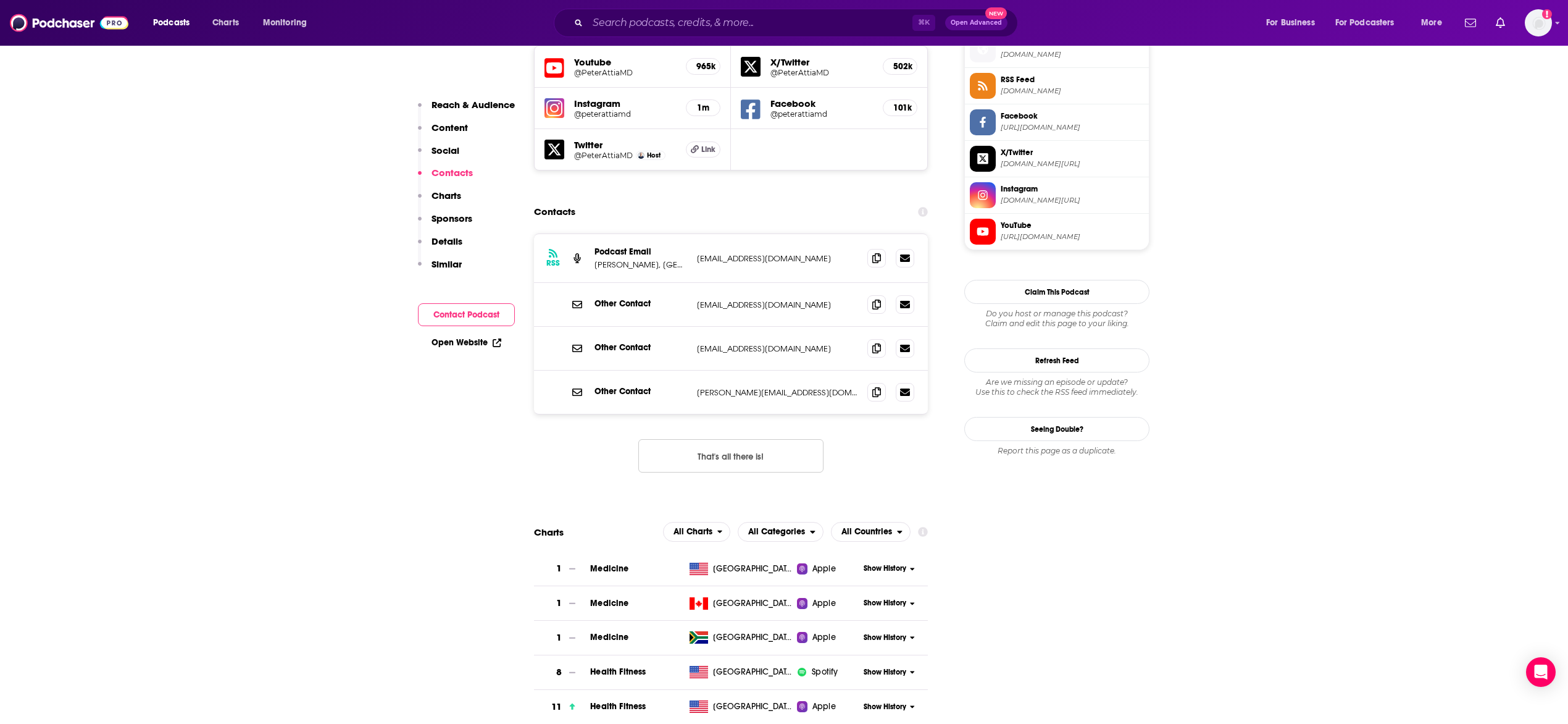
scroll to position [1061, 0]
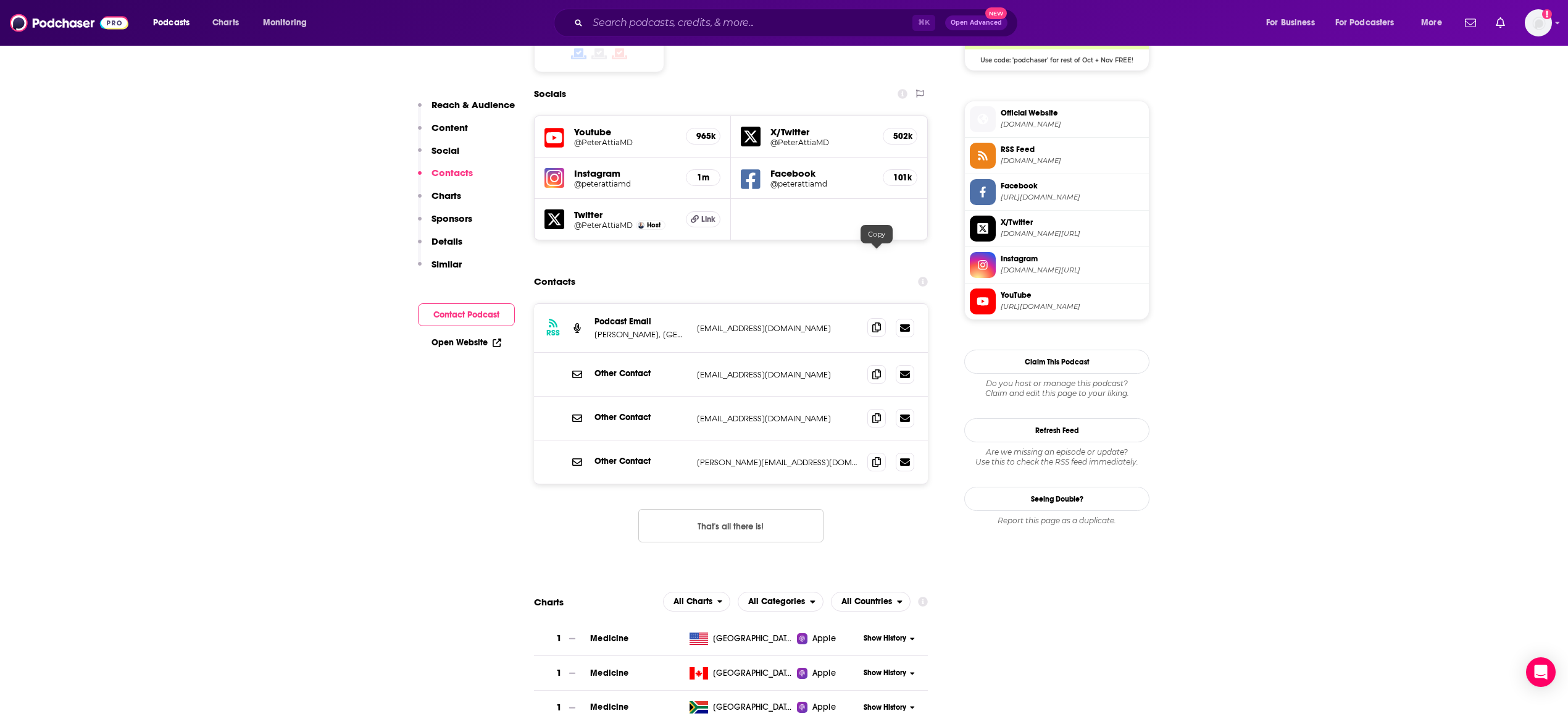
click at [875, 318] on span at bounding box center [877, 327] width 19 height 19
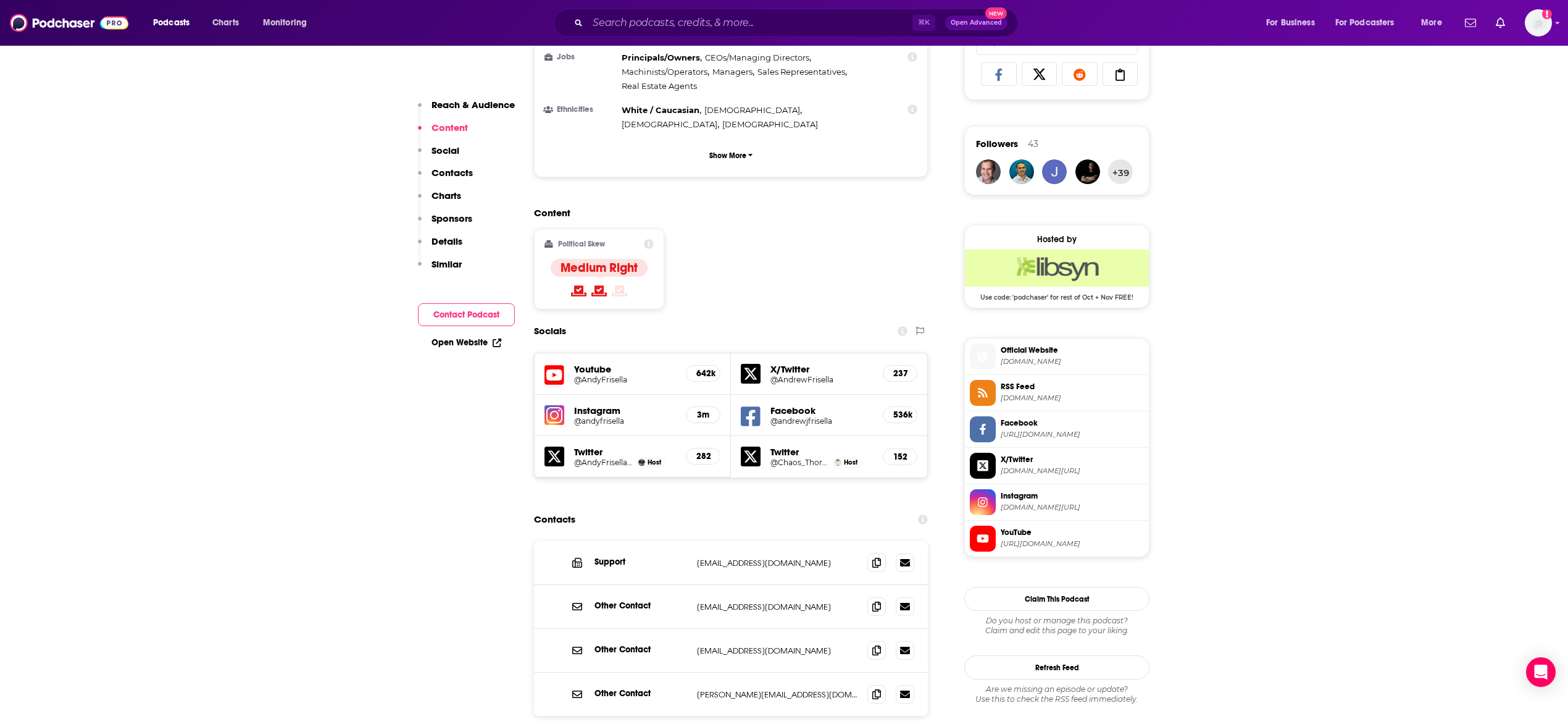
scroll to position [857, 0]
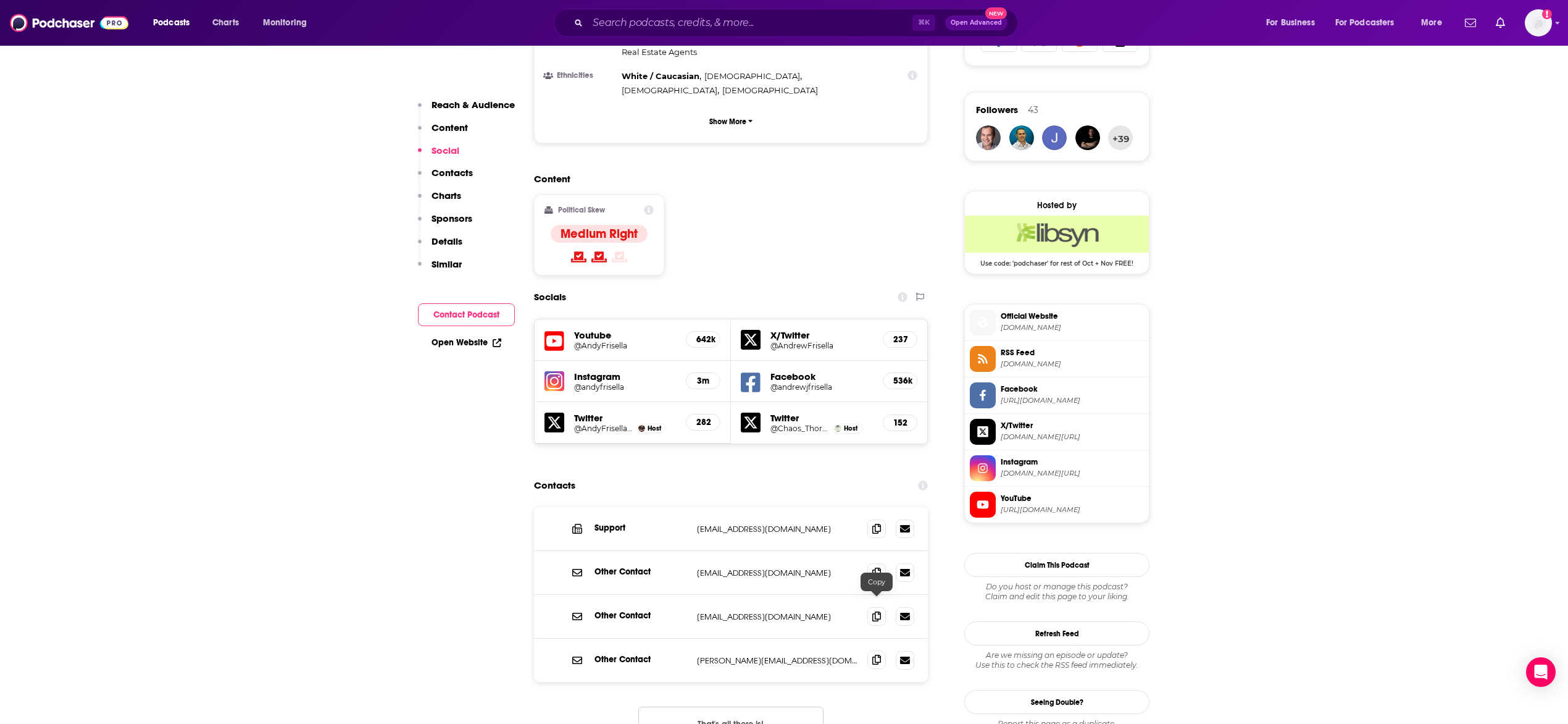
click at [879, 655] on icon at bounding box center [877, 660] width 9 height 10
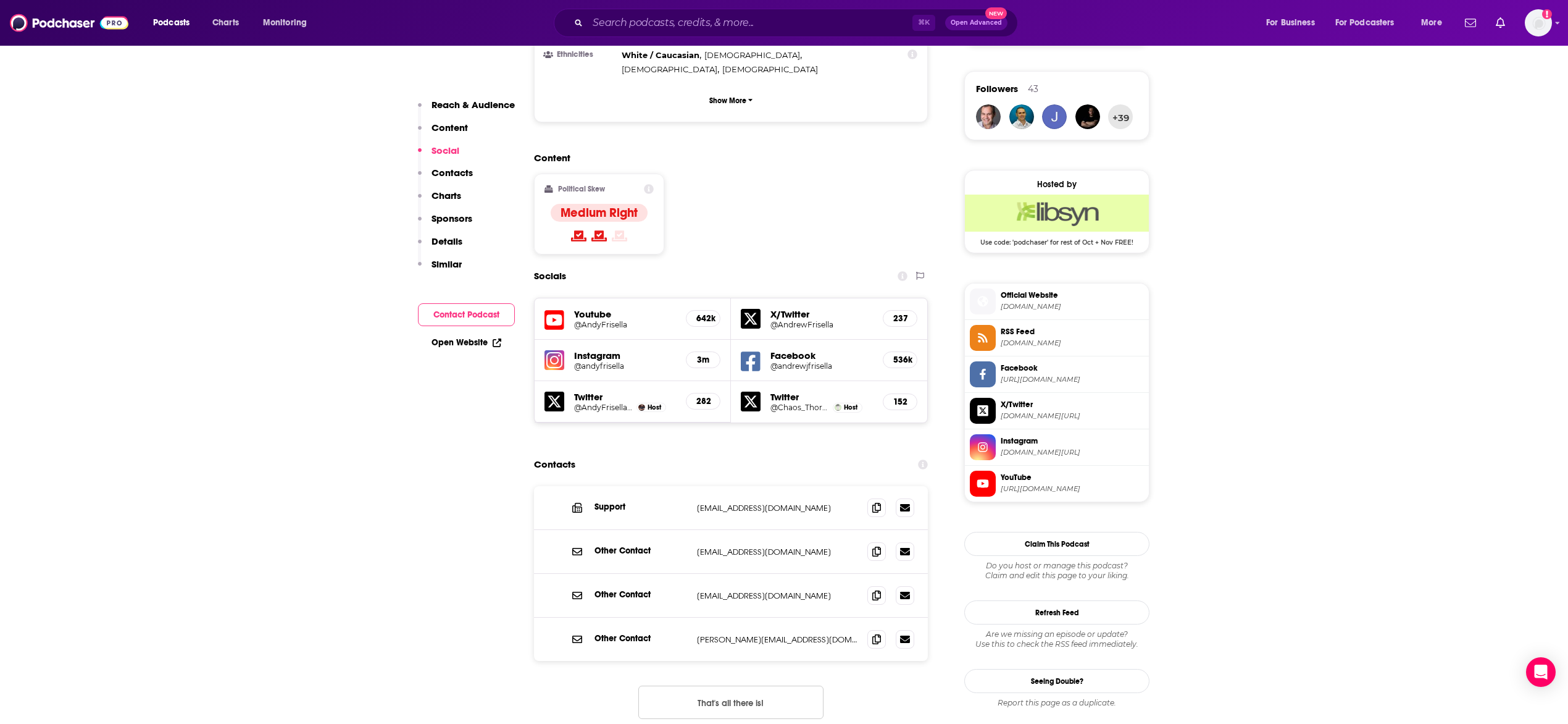
scroll to position [890, 0]
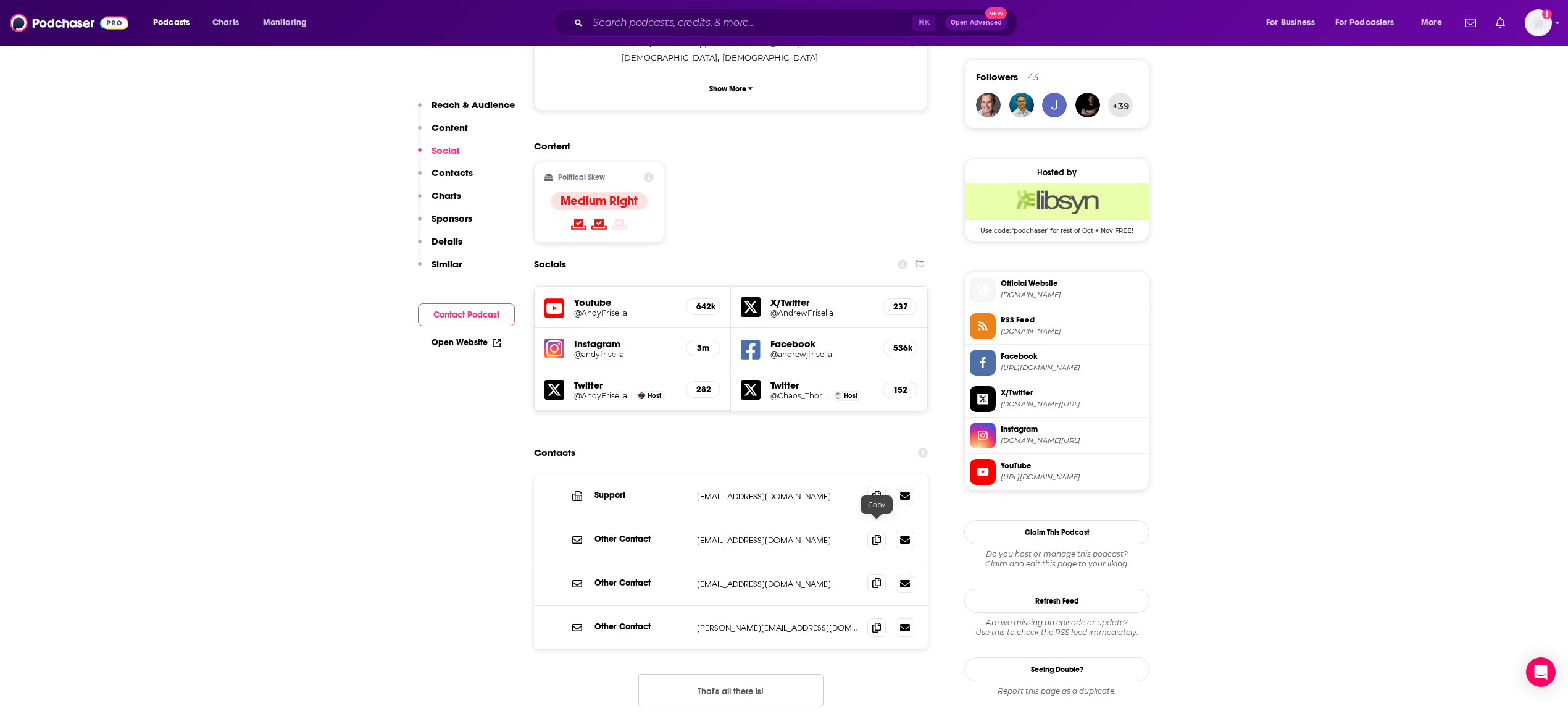
drag, startPoint x: 877, startPoint y: 527, endPoint x: 871, endPoint y: 528, distance: 6.1
click at [876, 578] on icon at bounding box center [877, 583] width 9 height 10
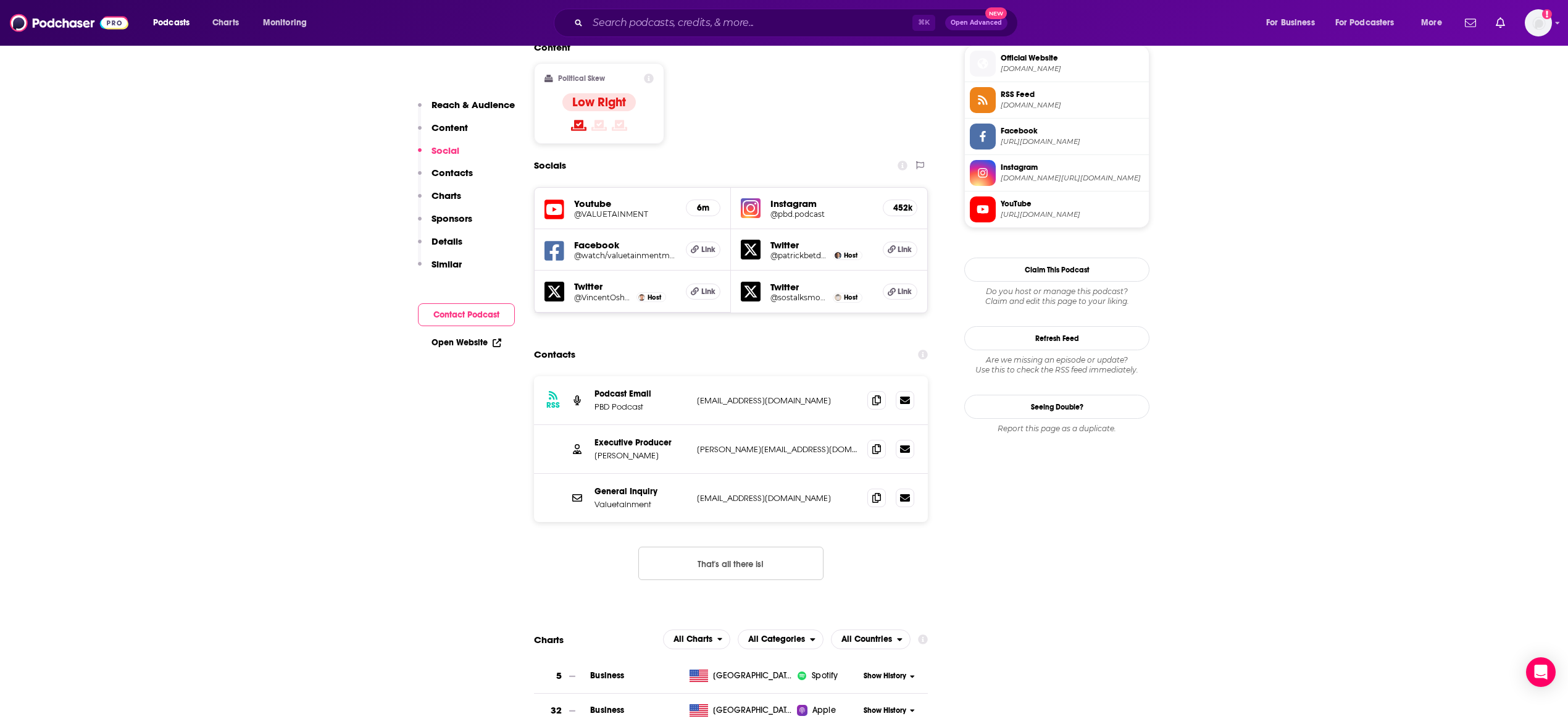
scroll to position [1012, 0]
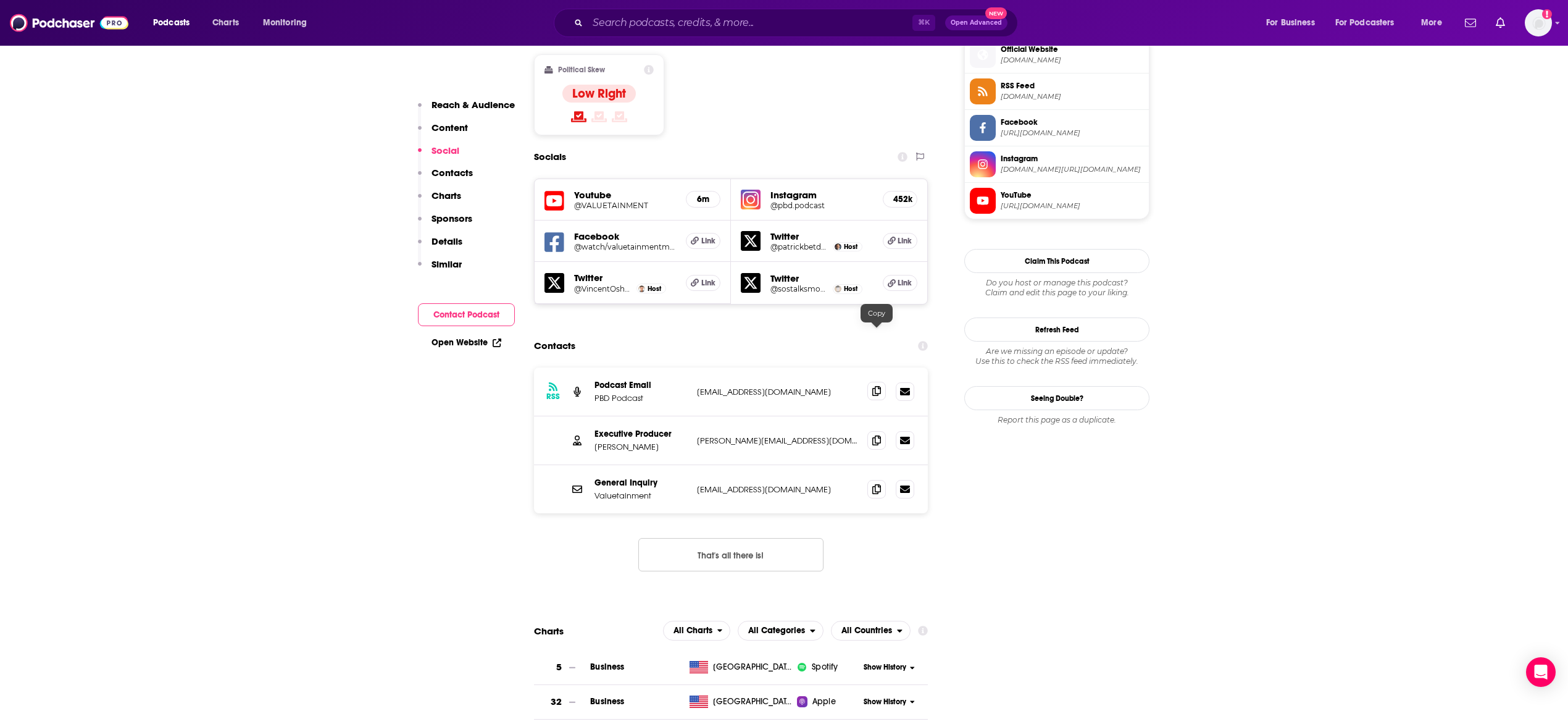
click at [881, 382] on span at bounding box center [877, 391] width 19 height 19
click at [876, 435] on icon at bounding box center [877, 439] width 9 height 10
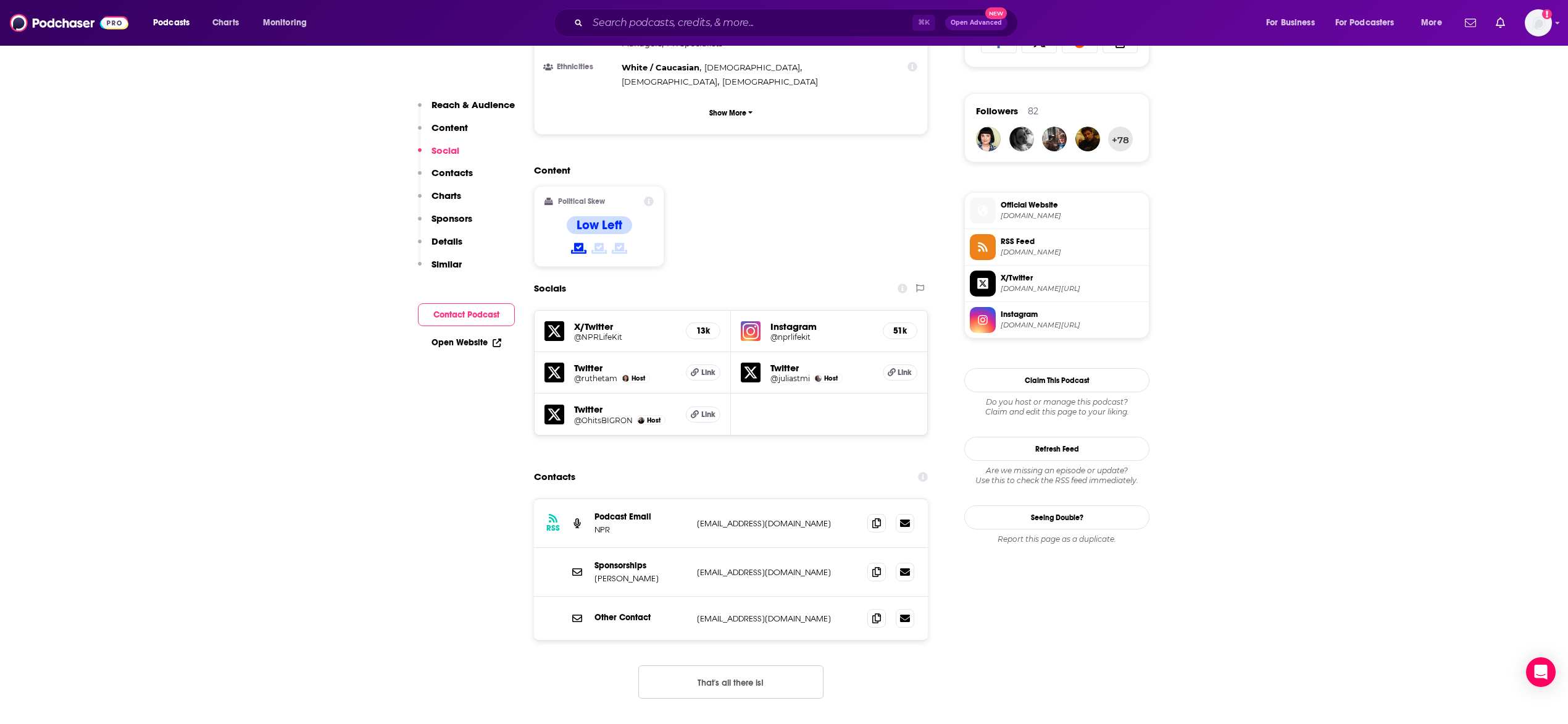
scroll to position [988, 0]
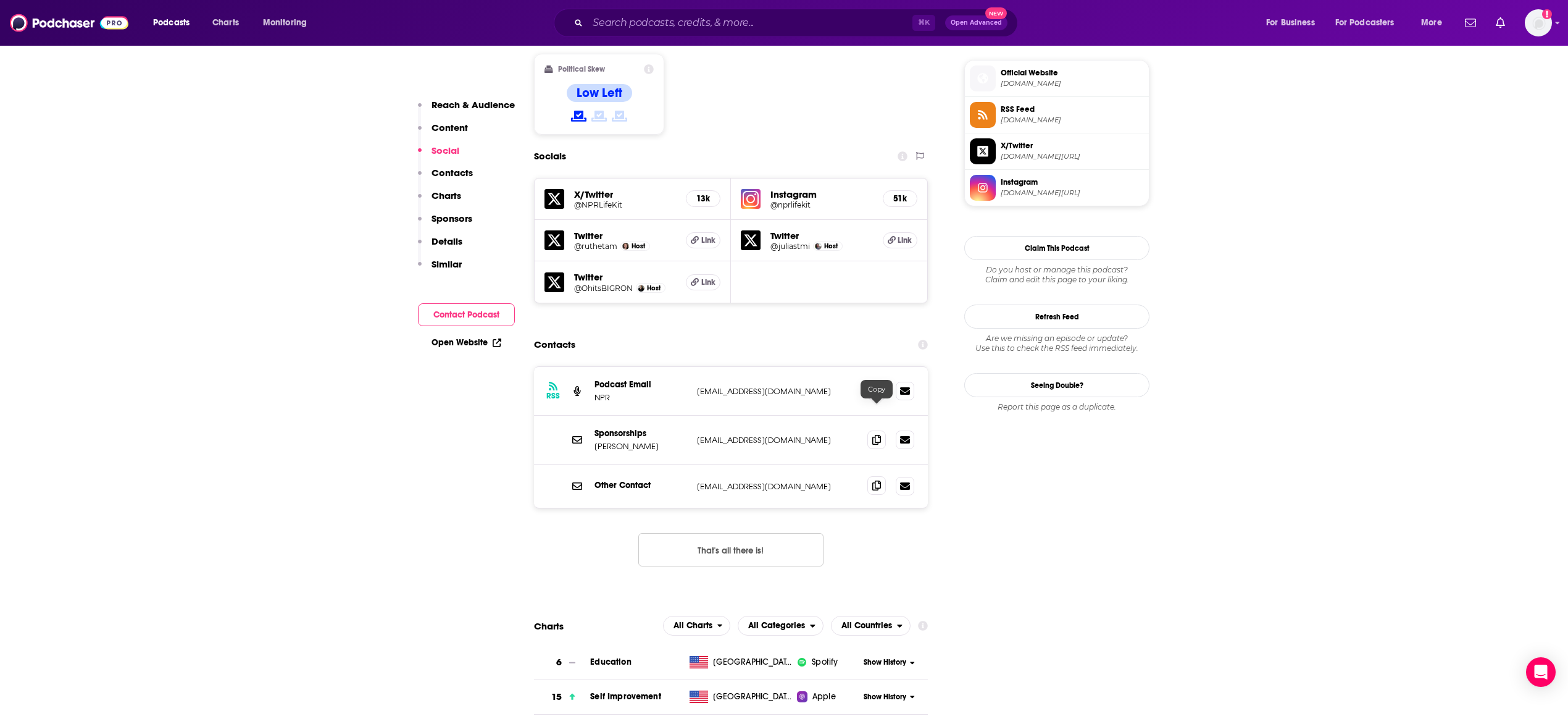
click at [877, 480] on icon at bounding box center [877, 485] width 9 height 10
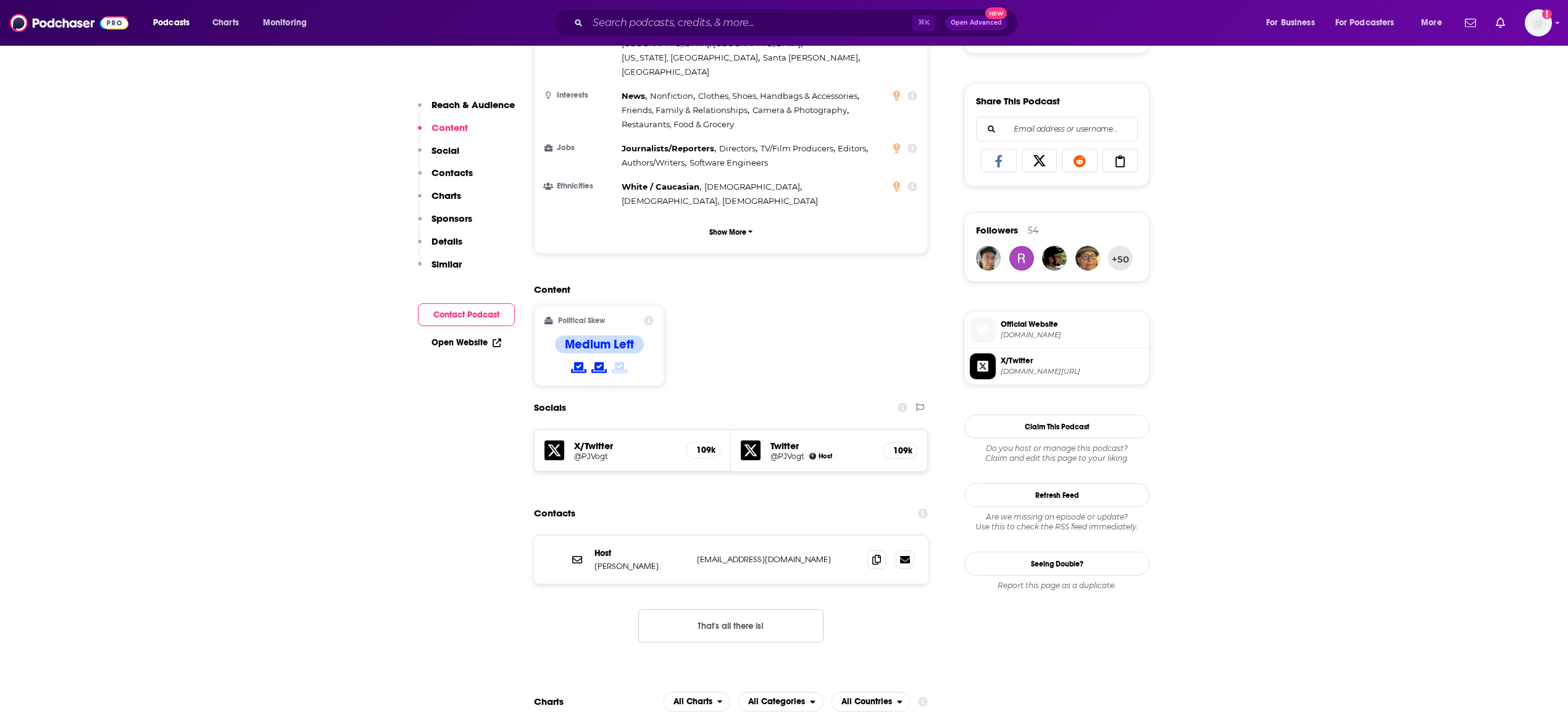
scroll to position [837, 0]
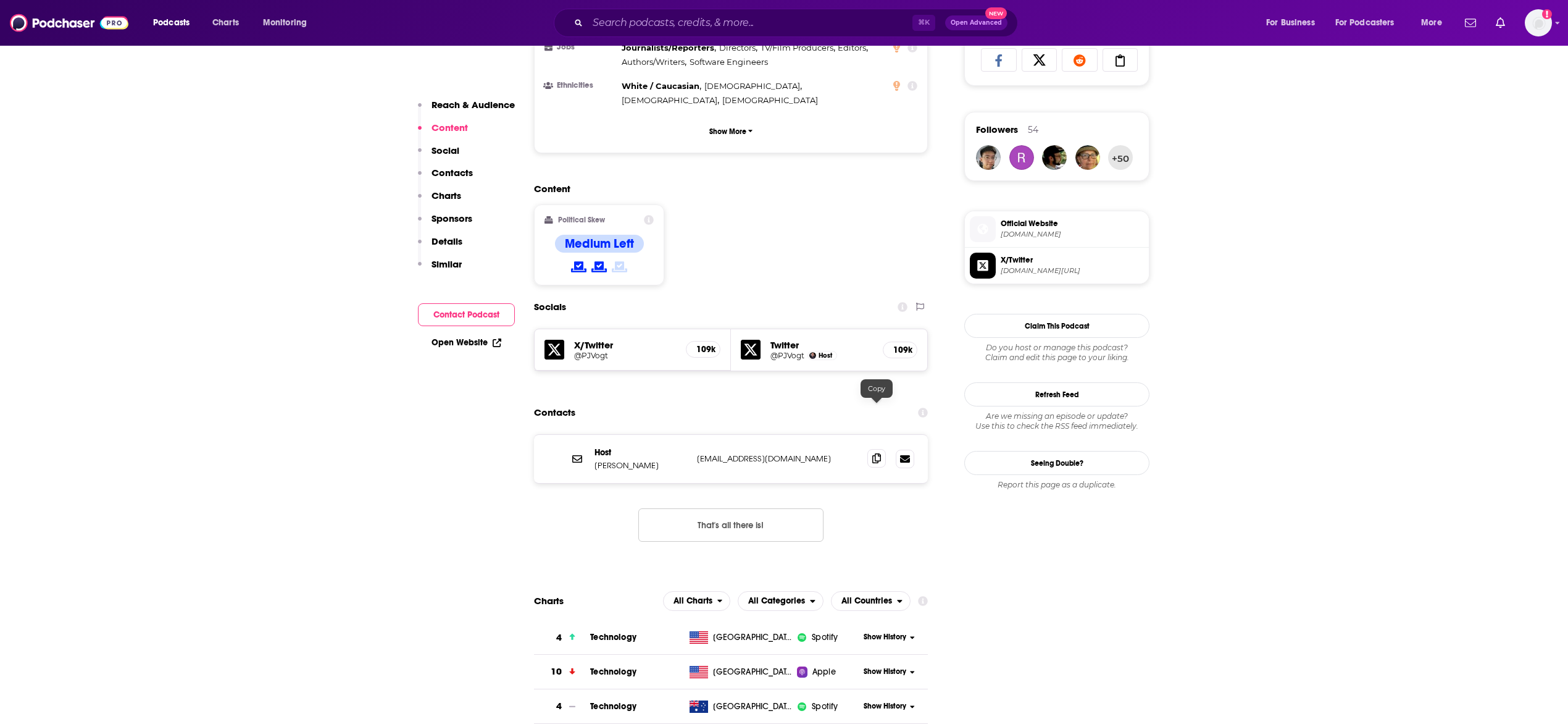
click at [879, 453] on icon at bounding box center [877, 458] width 9 height 10
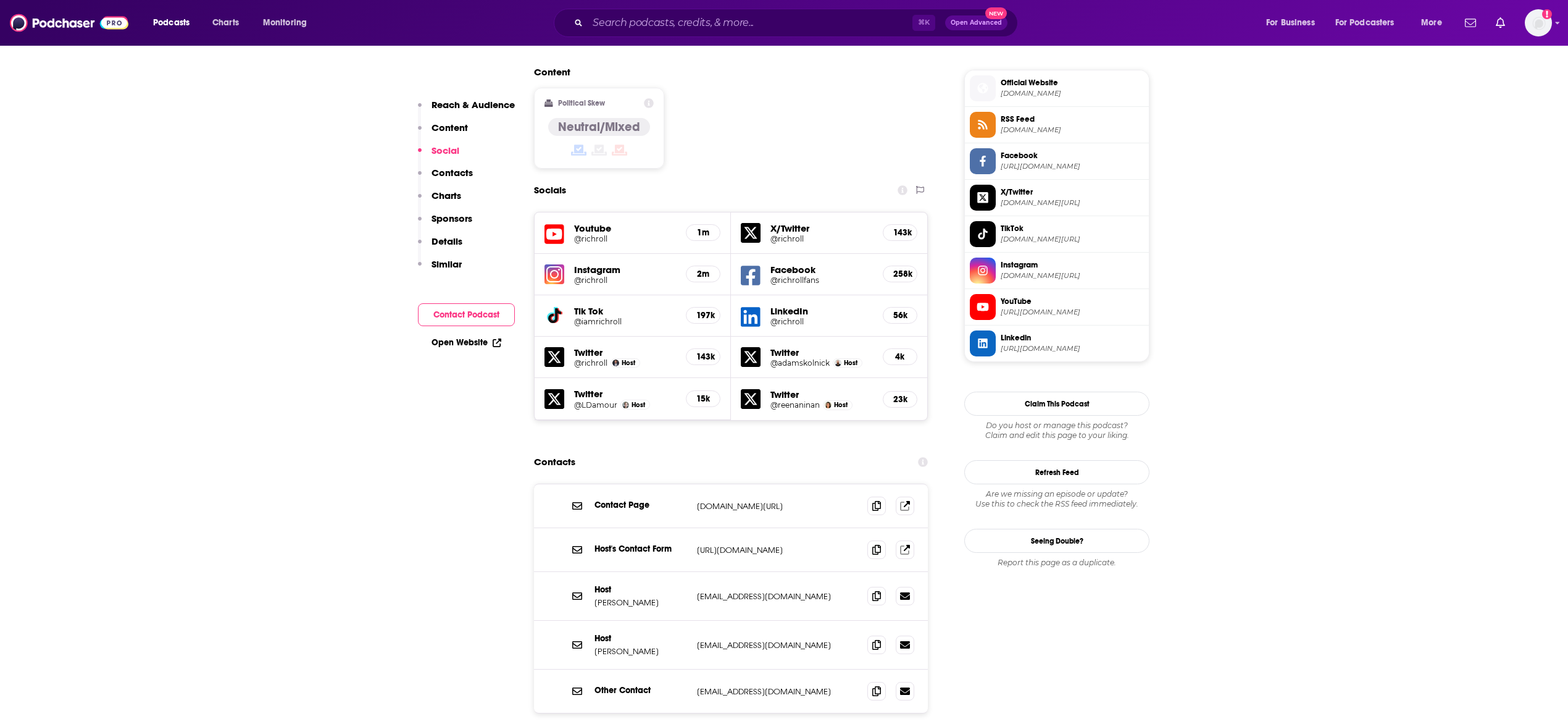
scroll to position [979, 0]
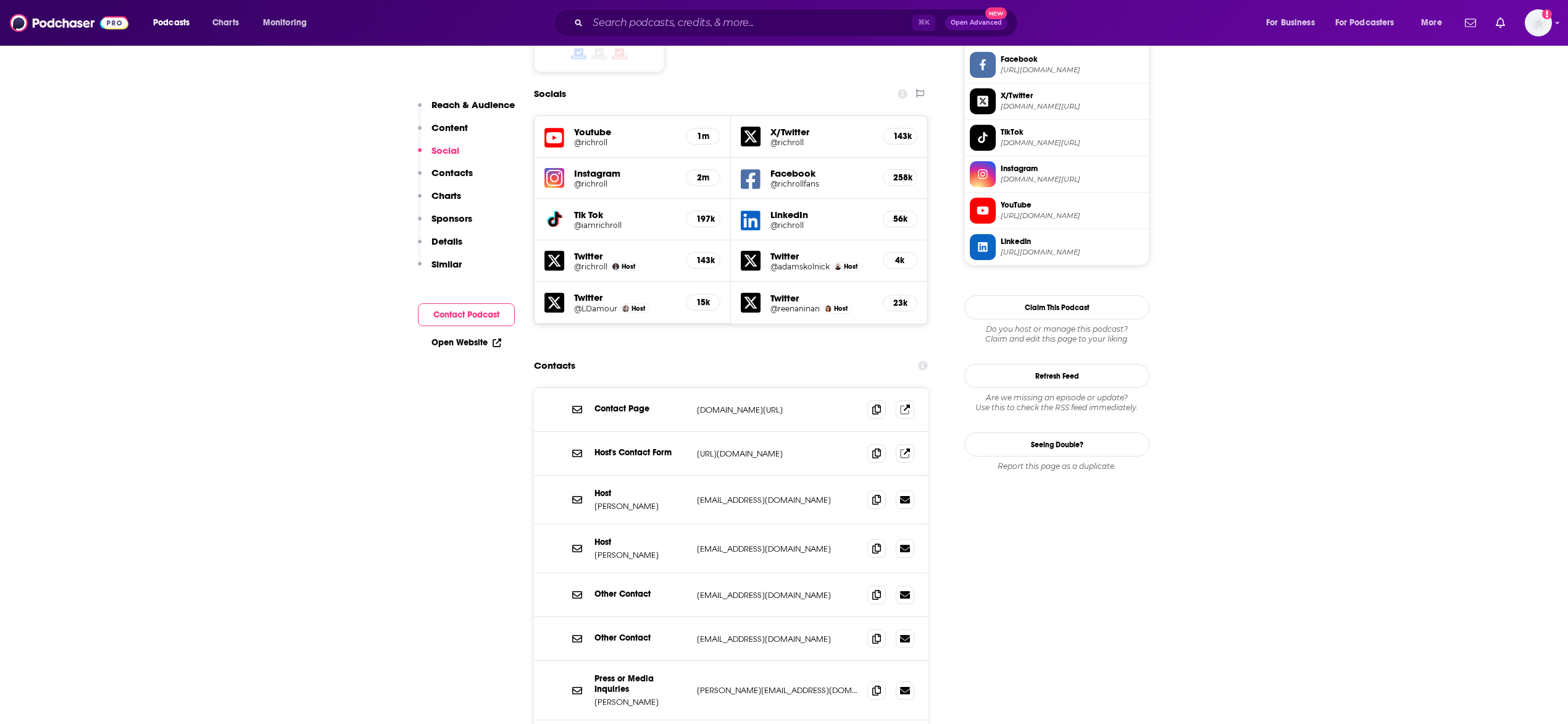
scroll to position [1087, 0]
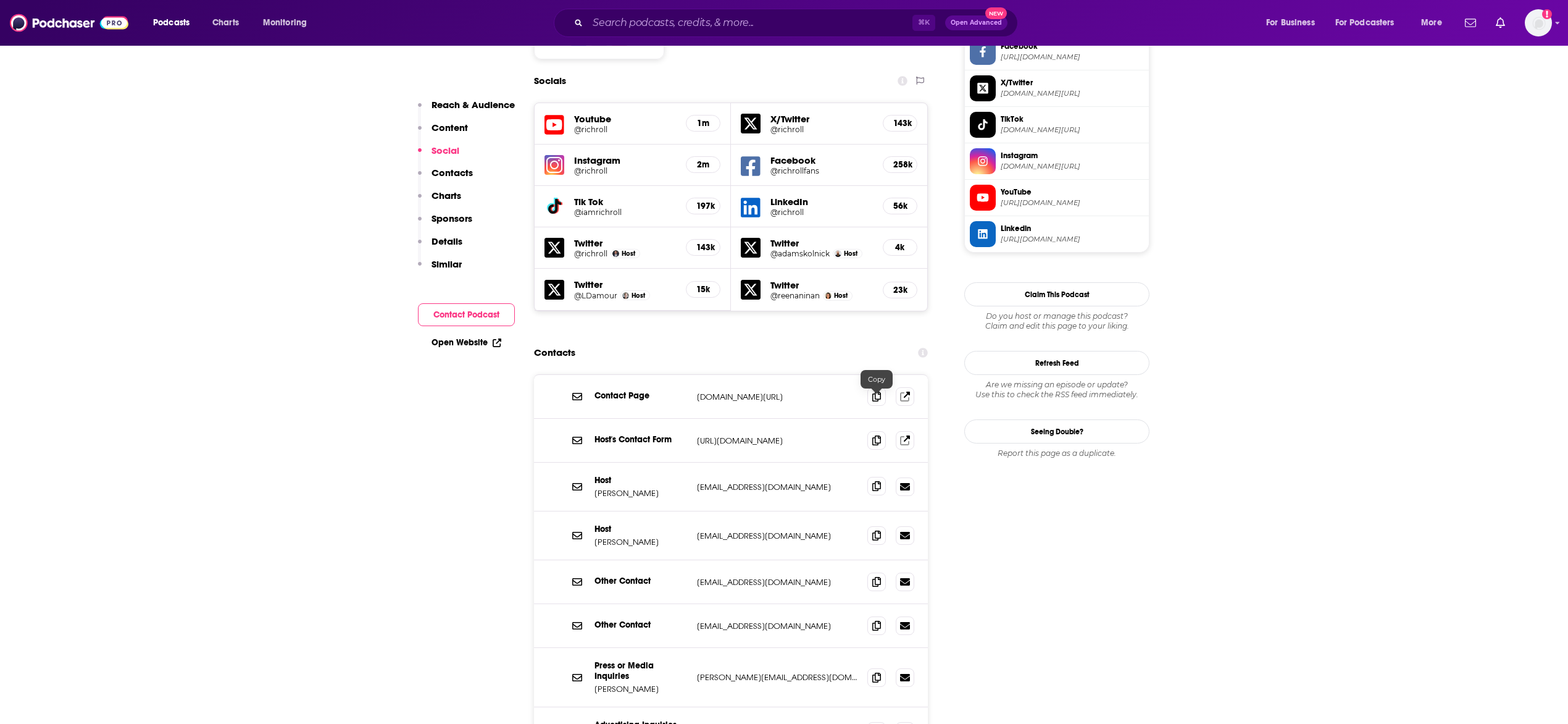
click at [879, 481] on icon at bounding box center [877, 486] width 9 height 10
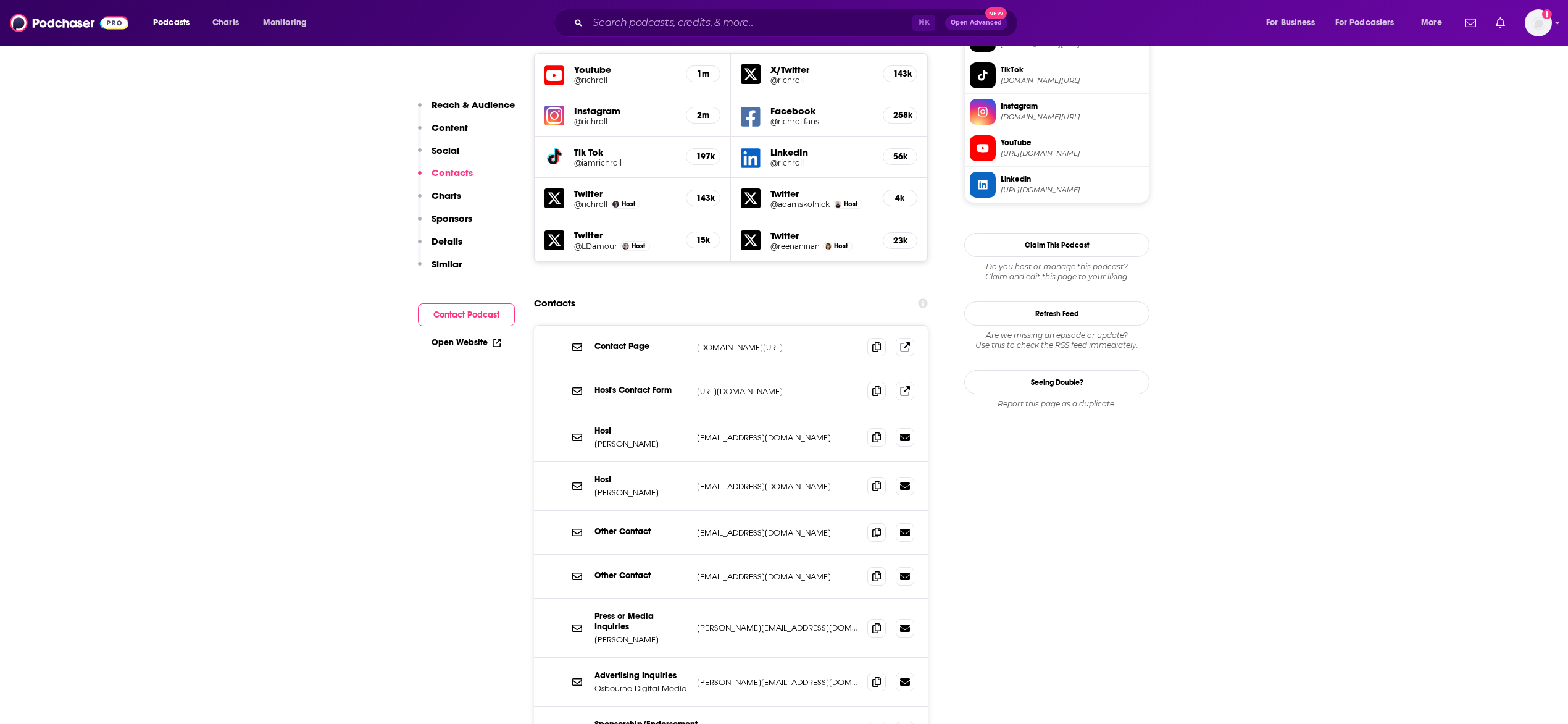
scroll to position [1160, 0]
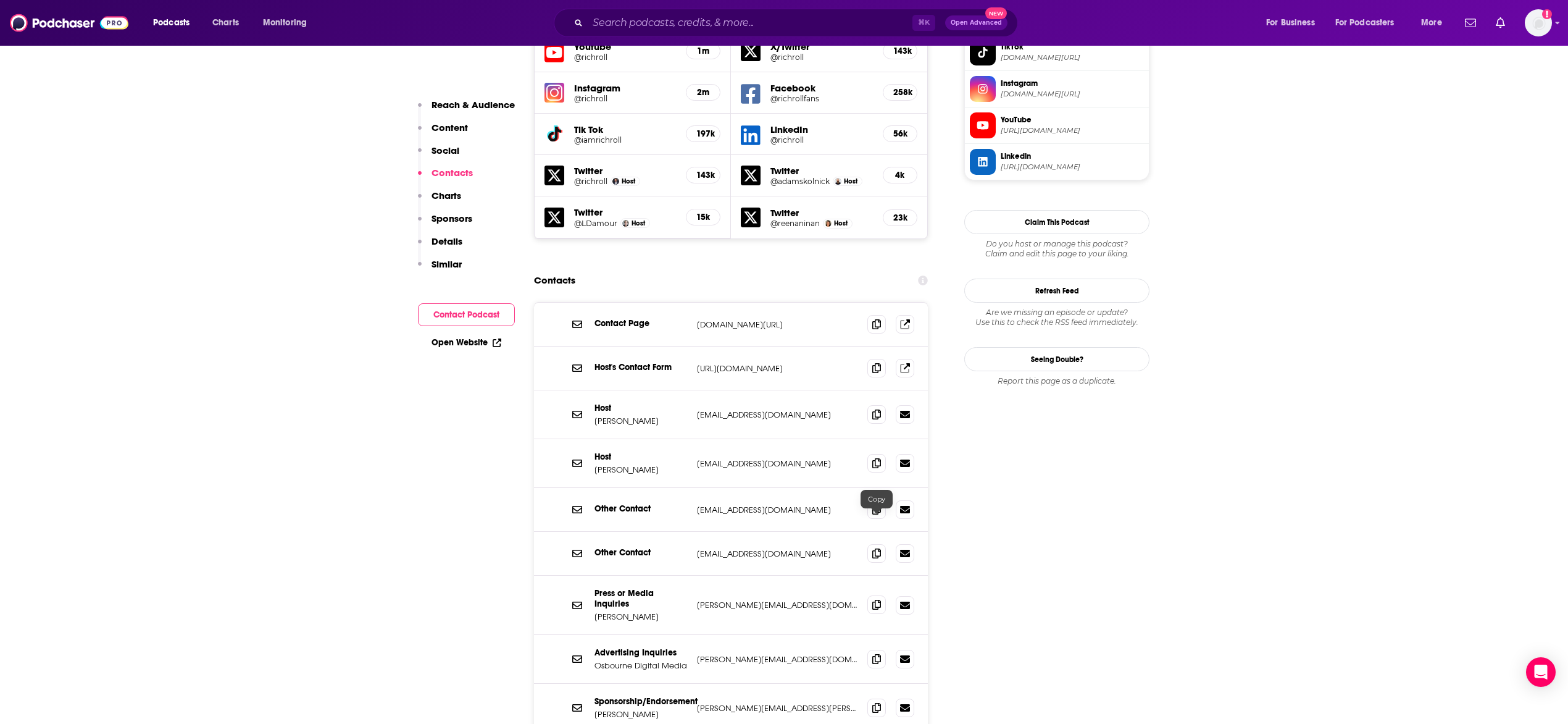
click at [873, 599] on icon at bounding box center [877, 604] width 9 height 10
click at [883, 500] on span at bounding box center [877, 509] width 19 height 19
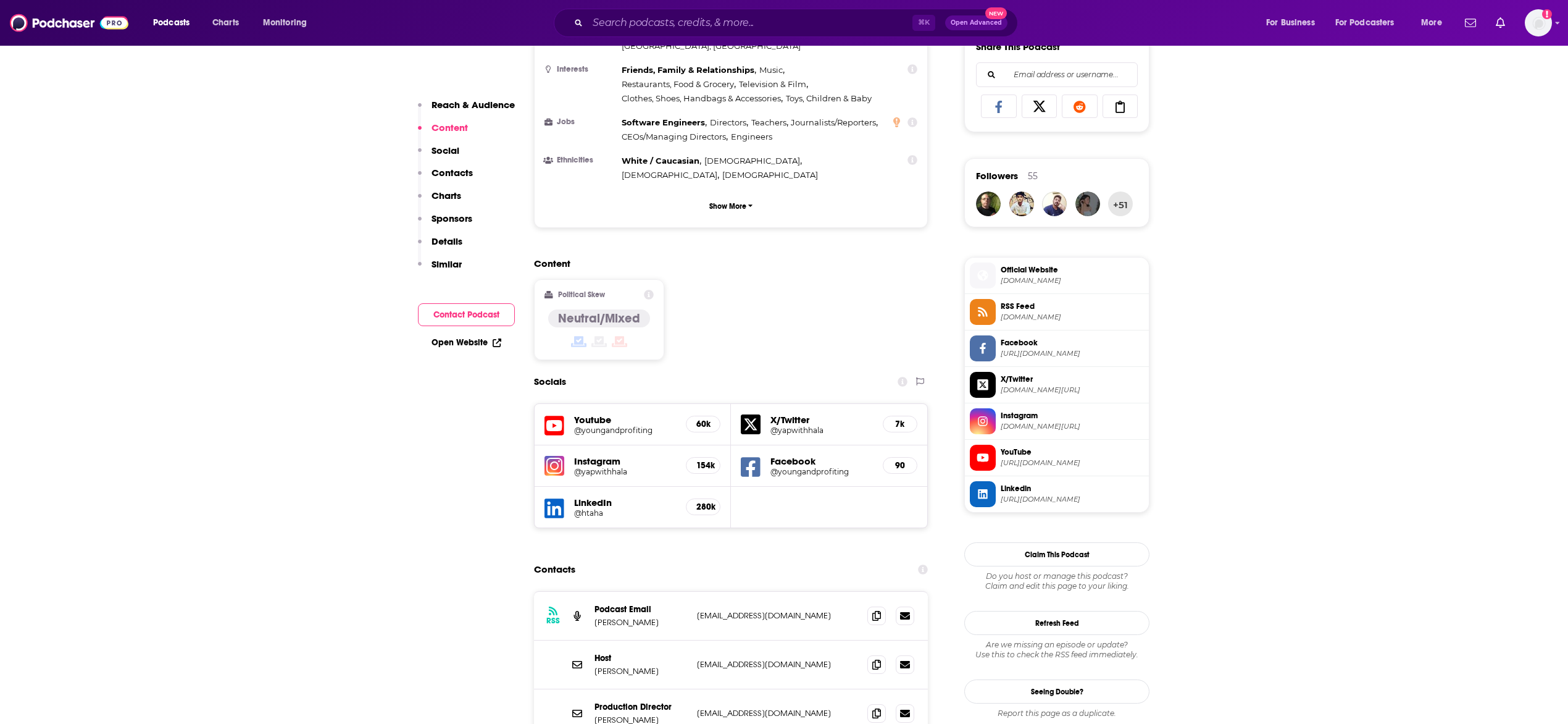
scroll to position [793, 0]
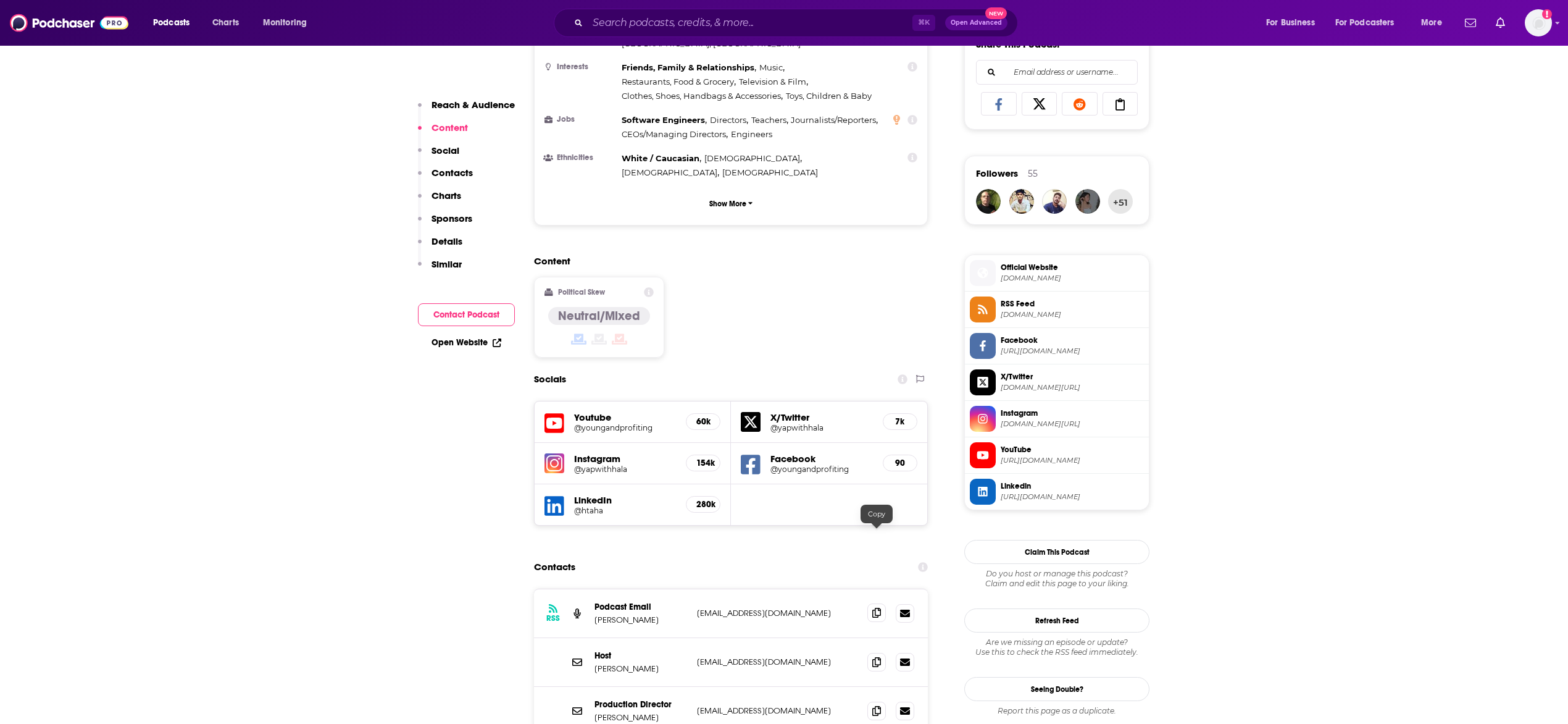
click at [883, 603] on span at bounding box center [877, 612] width 19 height 19
click at [871, 603] on span at bounding box center [877, 612] width 19 height 19
click at [878, 652] on span at bounding box center [877, 661] width 19 height 19
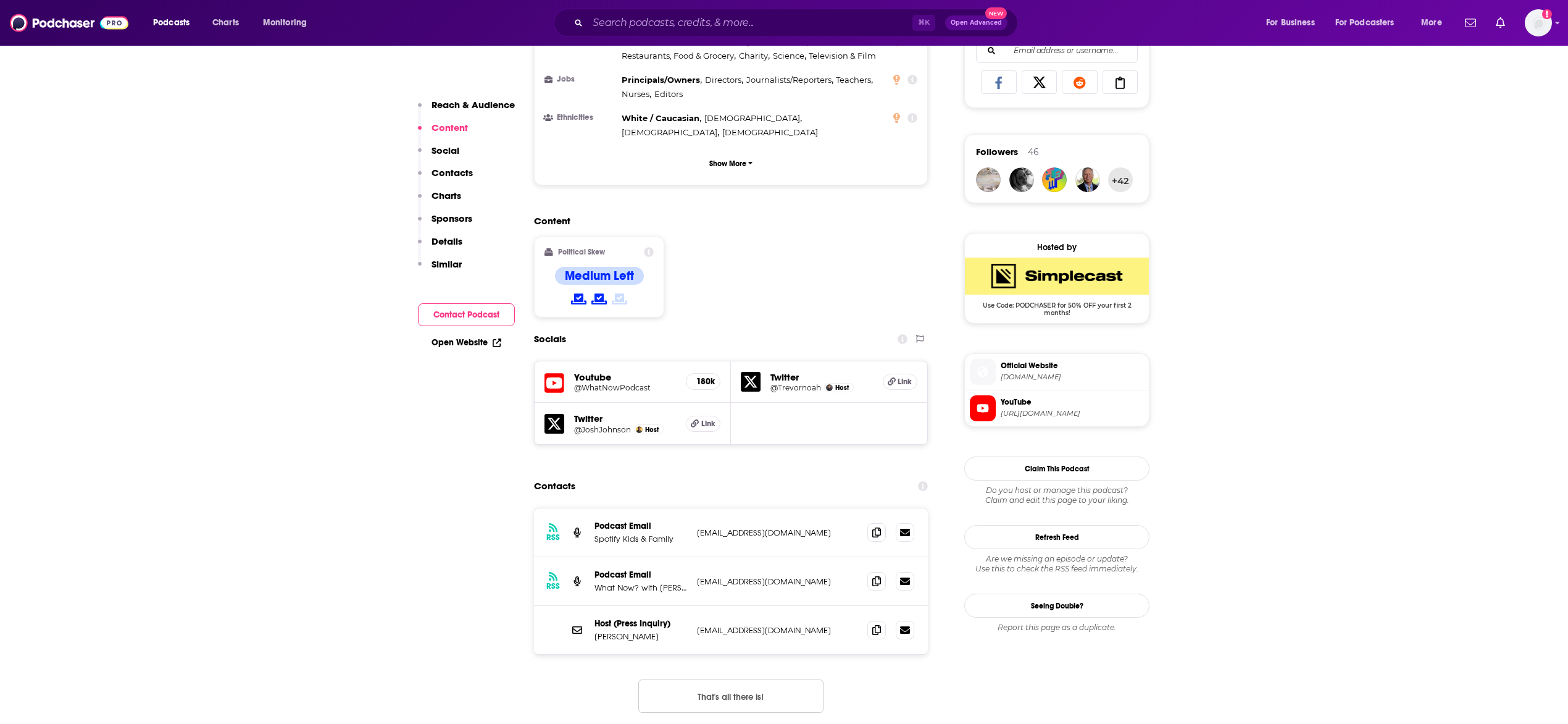
scroll to position [826, 0]
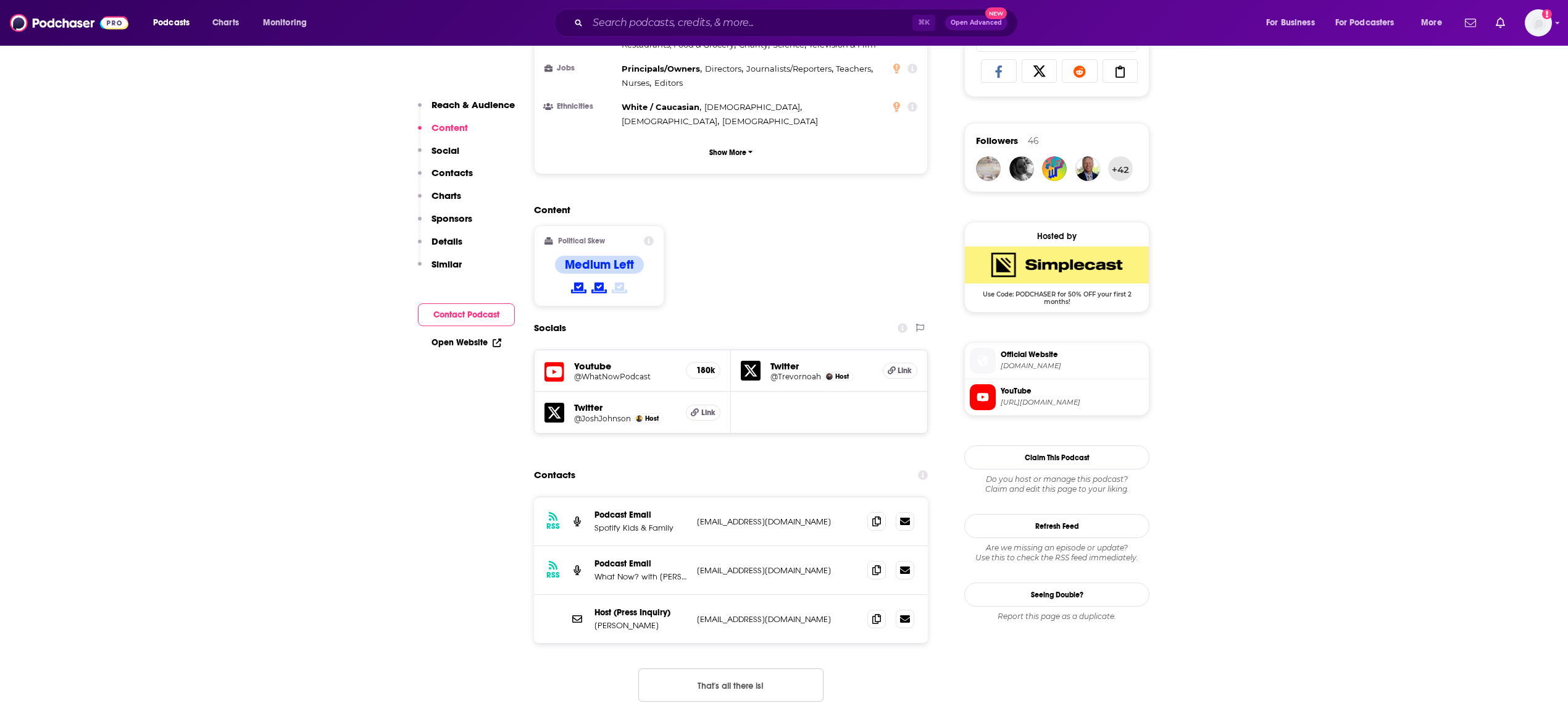
click at [797, 668] on button "That's all there is!" at bounding box center [731, 685] width 185 height 33
click at [876, 613] on icon at bounding box center [877, 618] width 9 height 10
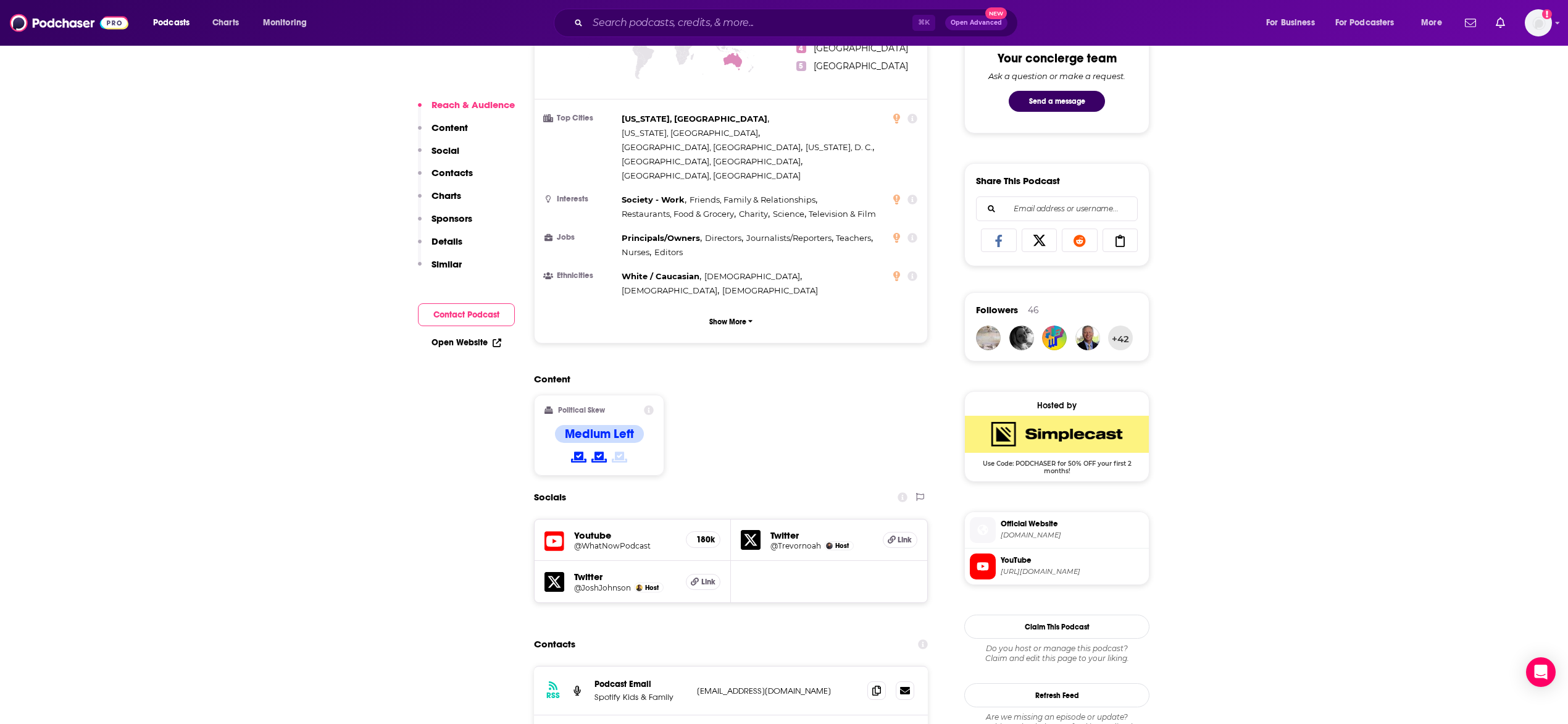
scroll to position [847, 0]
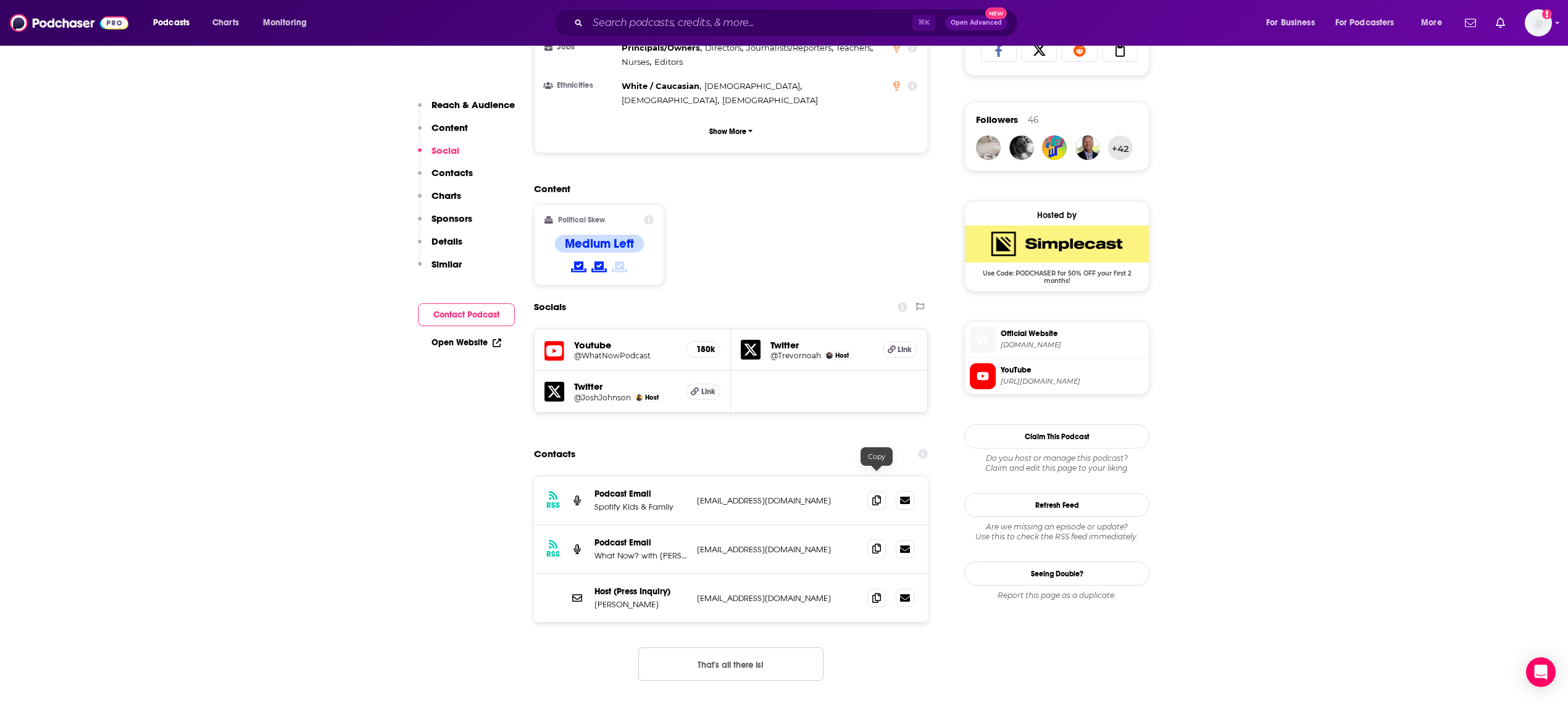
click at [878, 544] on icon at bounding box center [877, 549] width 9 height 10
